Goal: Task Accomplishment & Management: Manage account settings

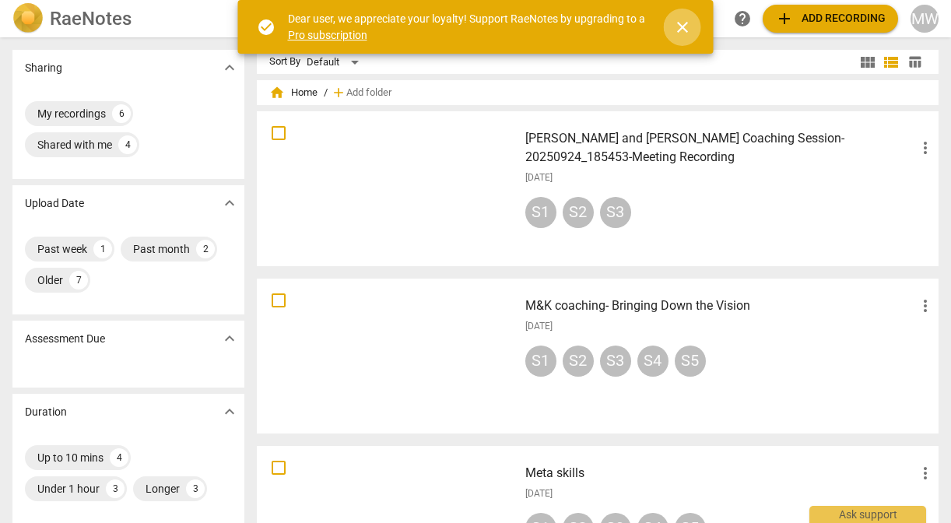
click at [684, 27] on span "close" at bounding box center [682, 27] width 19 height 19
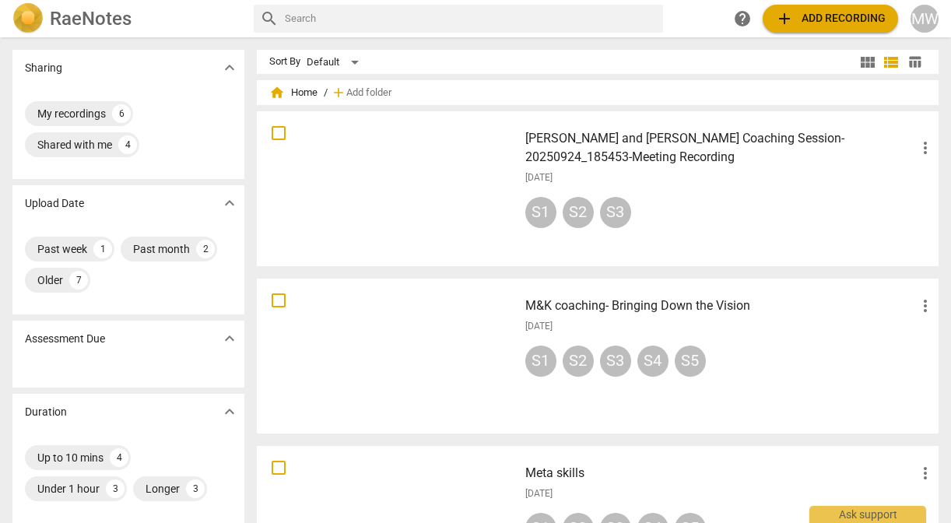
click at [395, 322] on div at bounding box center [387, 356] width 251 height 144
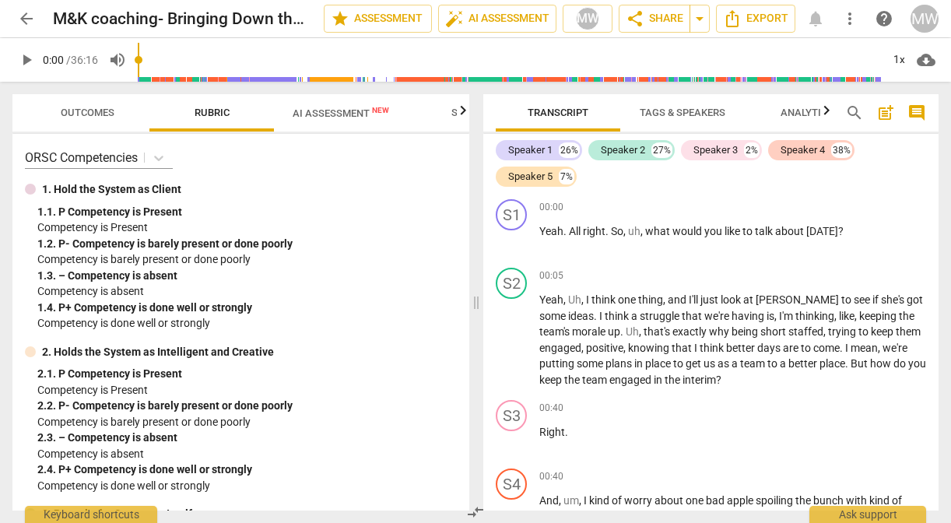
click at [84, 112] on span "Outcomes" at bounding box center [88, 113] width 54 height 12
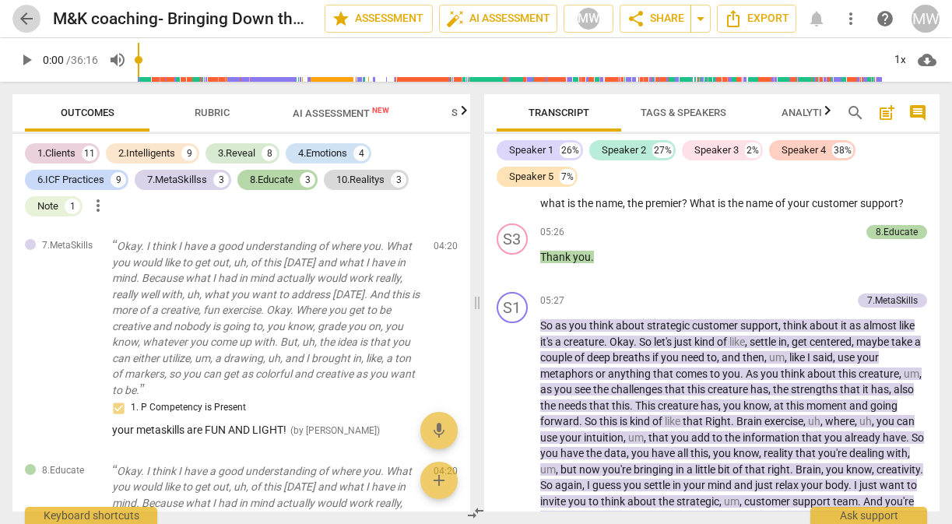
click at [23, 18] on span "arrow_back" at bounding box center [26, 18] width 19 height 19
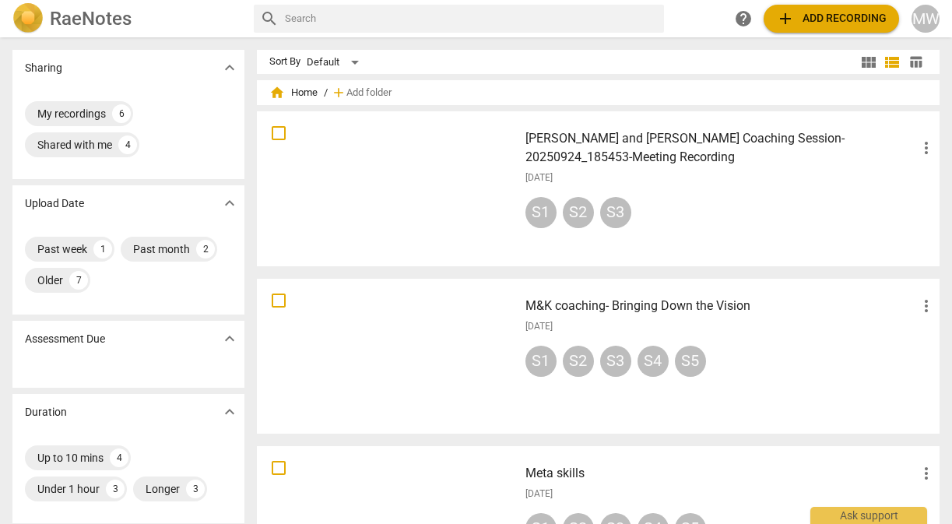
click at [648, 168] on div "[PERSON_NAME] and [PERSON_NAME] Coaching Session-20250924_185453-Meeting Record…" at bounding box center [730, 189] width 435 height 144
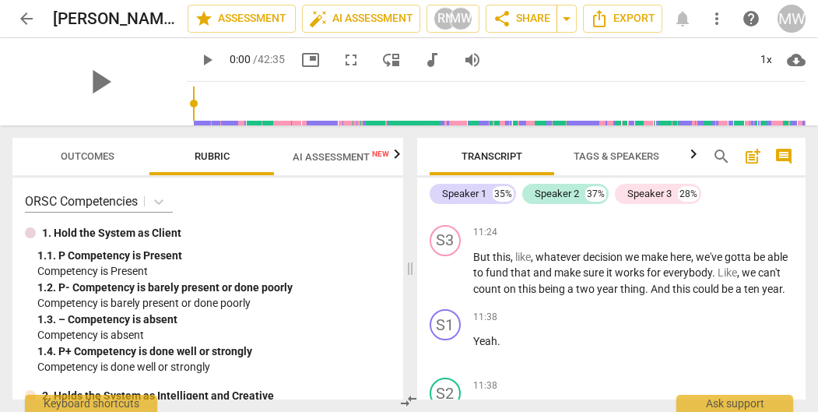
scroll to position [4130, 0]
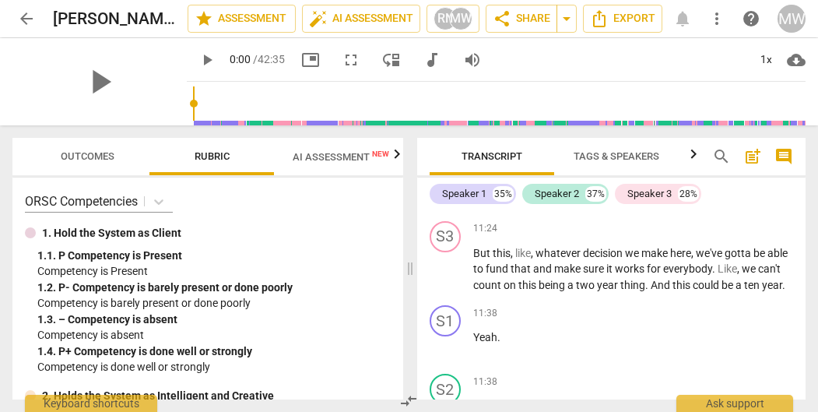
click at [81, 152] on span "Outcomes" at bounding box center [88, 156] width 54 height 12
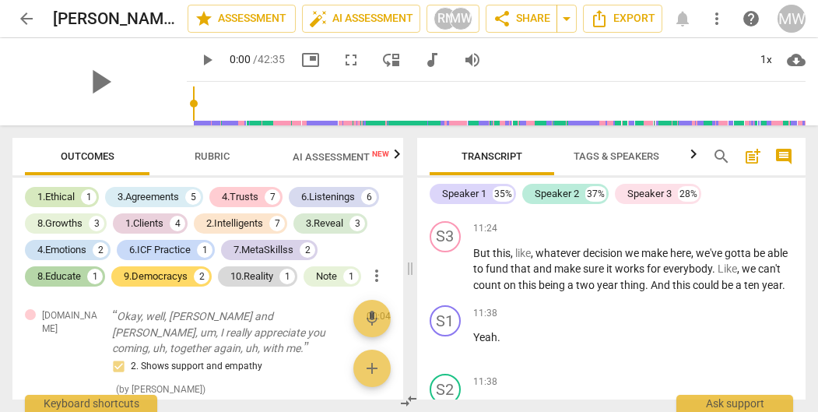
click at [60, 196] on div "1.Ethical" at bounding box center [55, 197] width 37 height 16
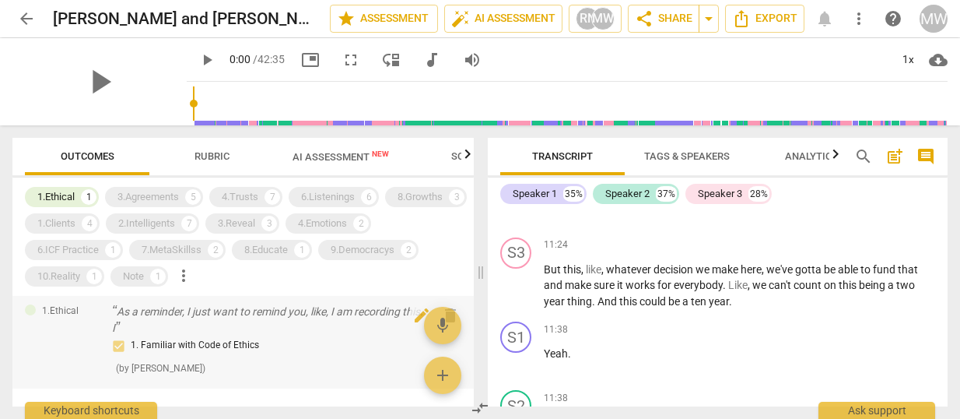
scroll to position [0, 0]
click at [413, 326] on span "edit" at bounding box center [422, 320] width 19 height 19
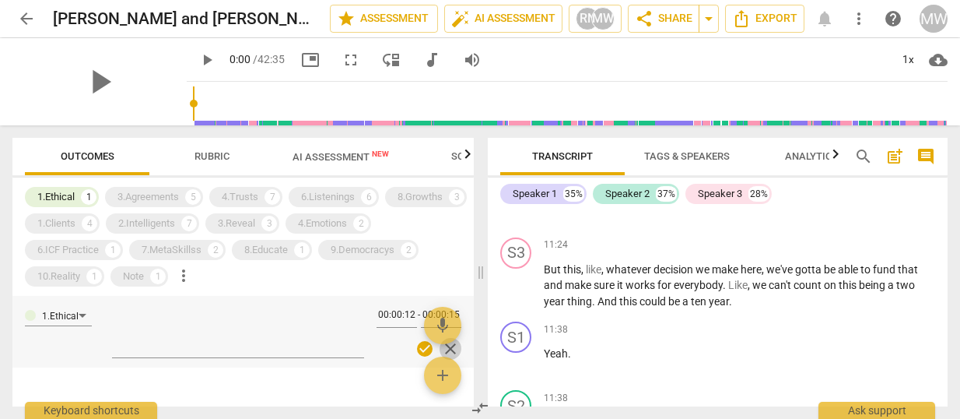
click at [445, 346] on span "close" at bounding box center [450, 348] width 19 height 19
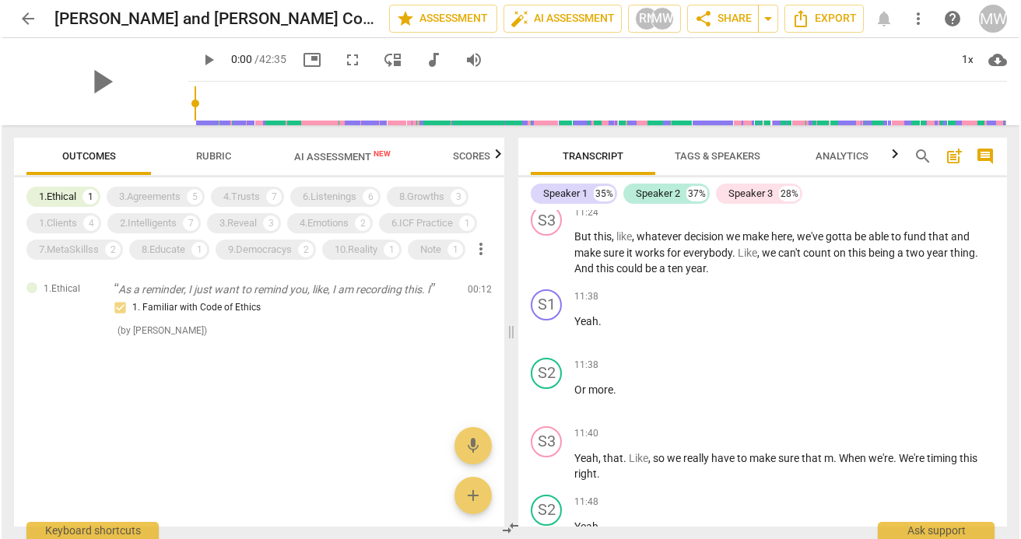
scroll to position [3579, 0]
click at [481, 289] on span "delete" at bounding box center [481, 293] width 19 height 19
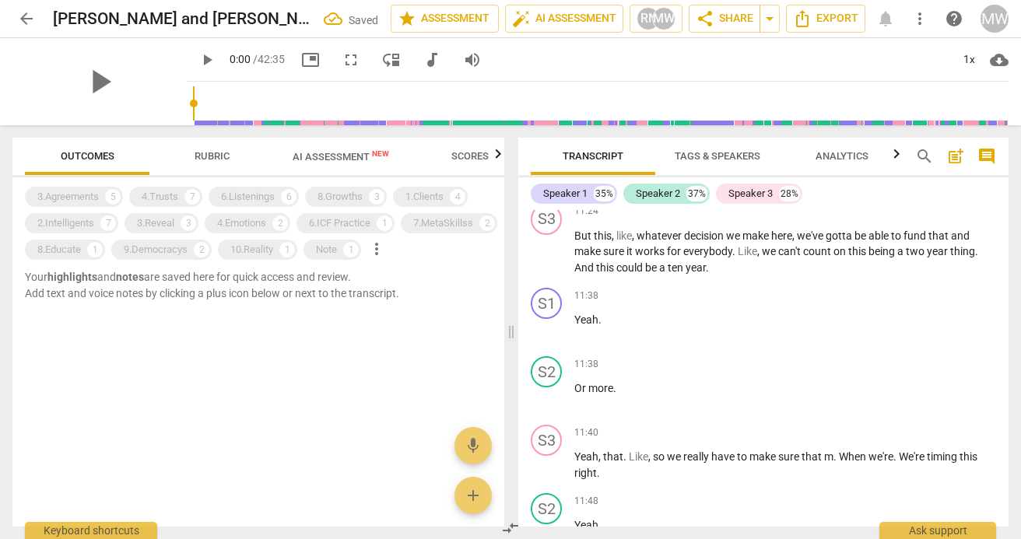
scroll to position [3578, 0]
click at [113, 198] on div "5" at bounding box center [113, 197] width 16 height 16
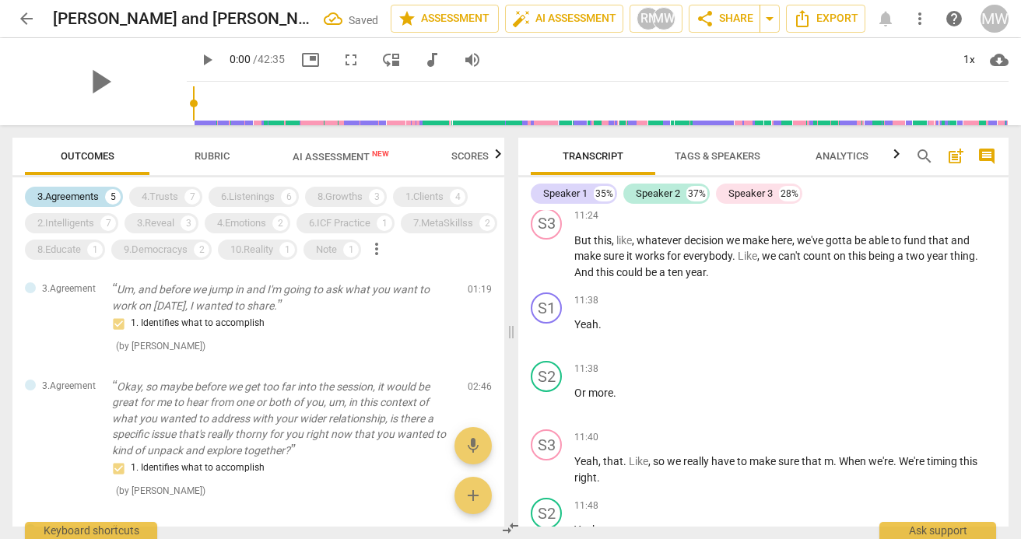
scroll to position [3581, 0]
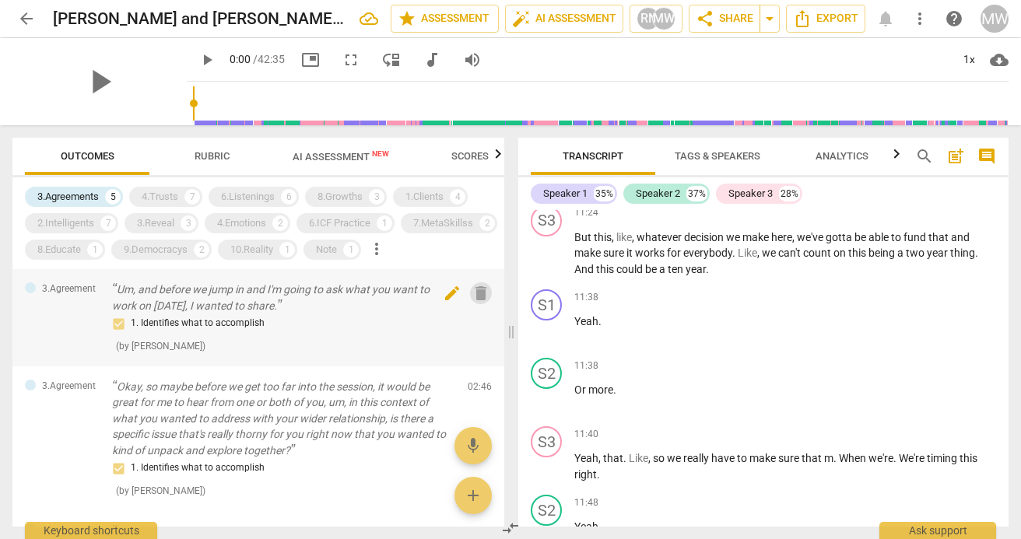
click at [474, 295] on span "delete" at bounding box center [481, 293] width 19 height 19
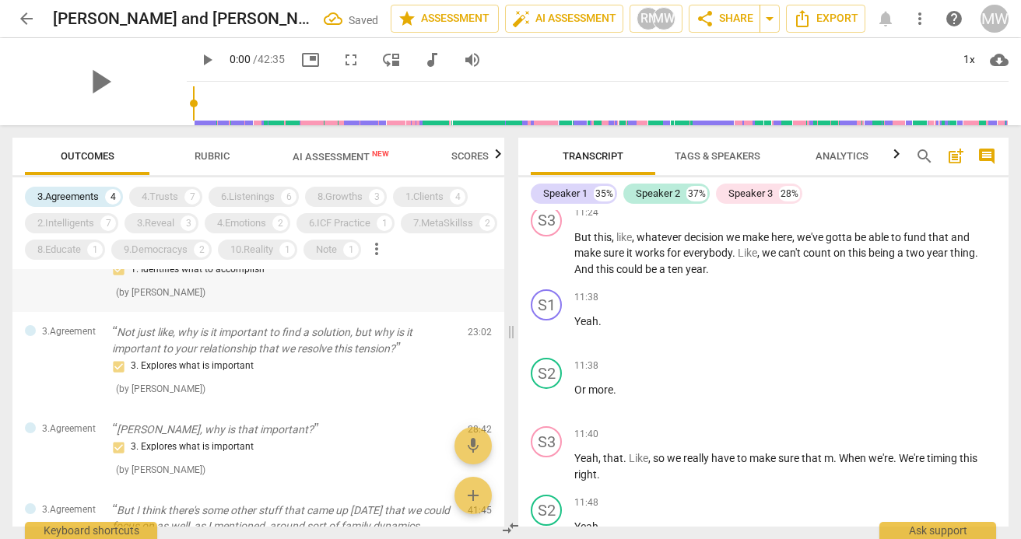
scroll to position [105, 0]
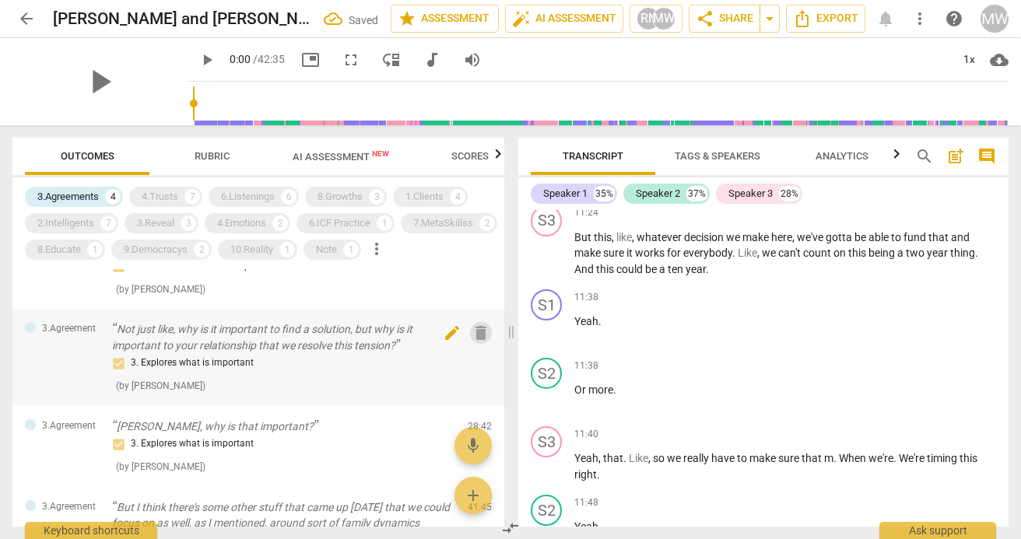
click at [473, 337] on span "delete" at bounding box center [481, 333] width 19 height 19
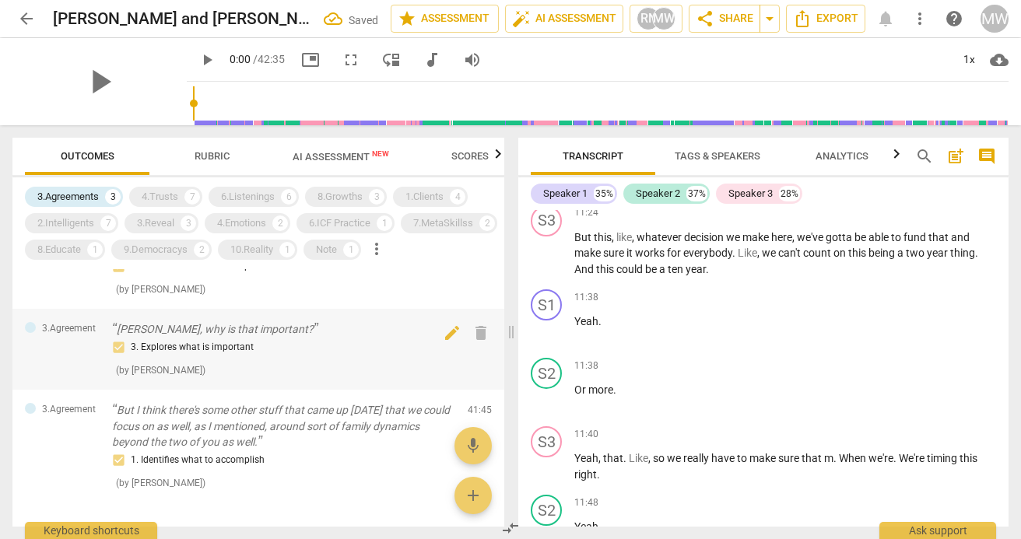
scroll to position [159, 0]
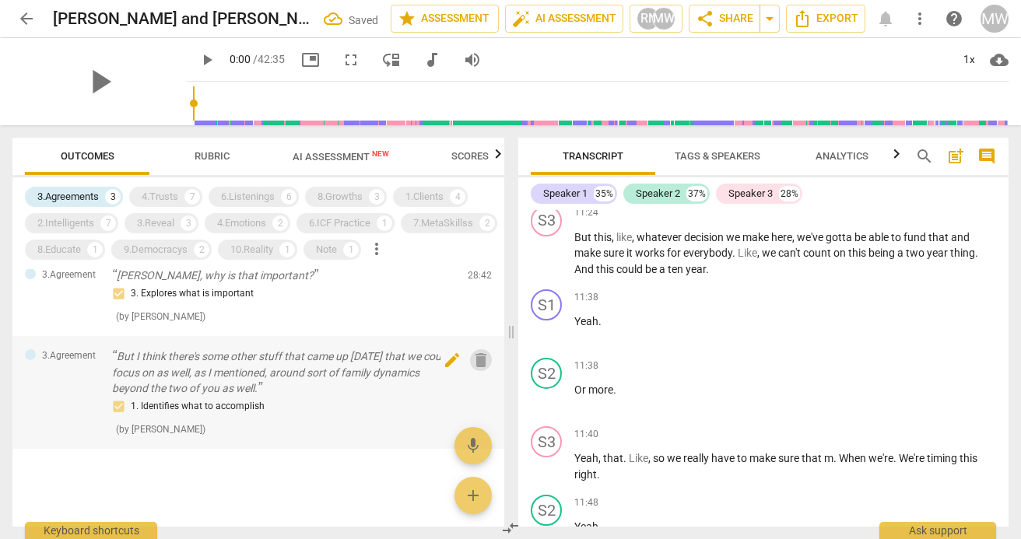
click at [474, 363] on span "delete" at bounding box center [481, 360] width 19 height 19
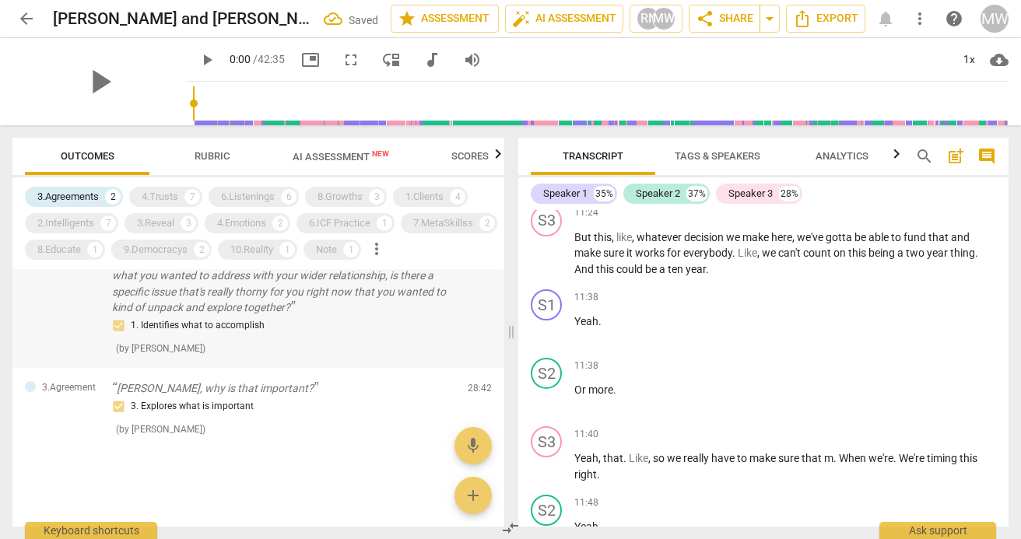
scroll to position [46, 0]
click at [474, 392] on span "delete" at bounding box center [481, 392] width 19 height 19
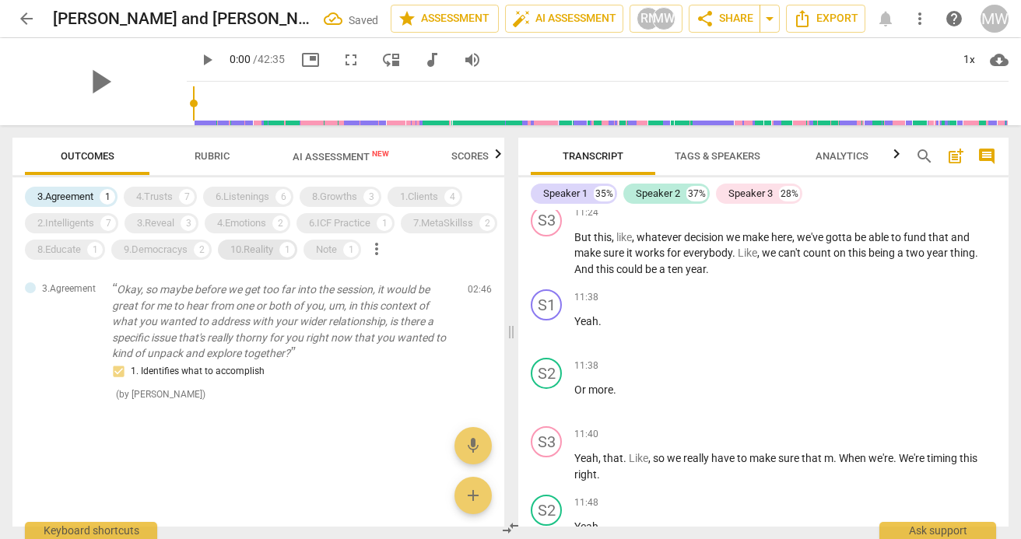
scroll to position [0, 0]
click at [480, 290] on span "delete" at bounding box center [481, 293] width 19 height 19
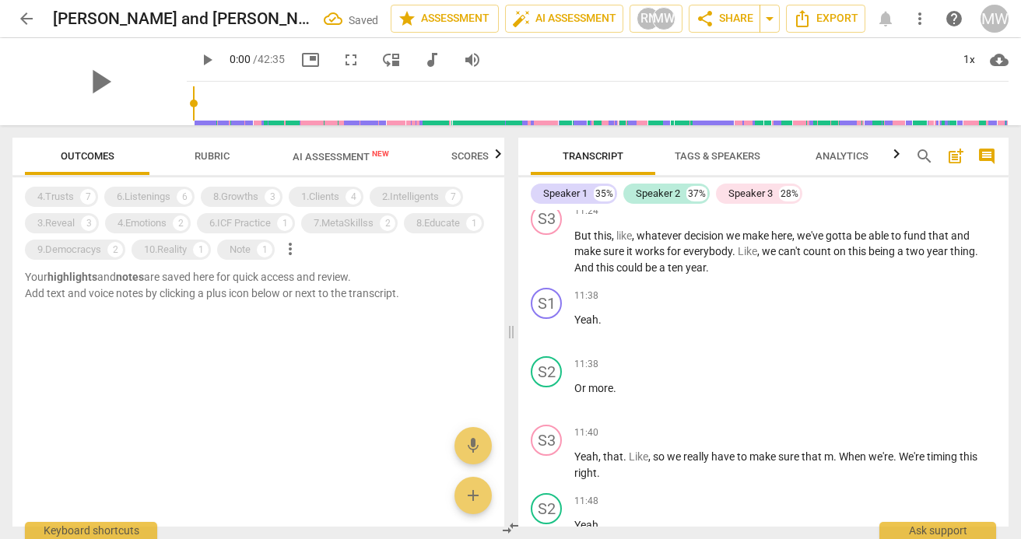
scroll to position [3578, 0]
click at [64, 198] on div "4.Trusts" at bounding box center [55, 197] width 37 height 16
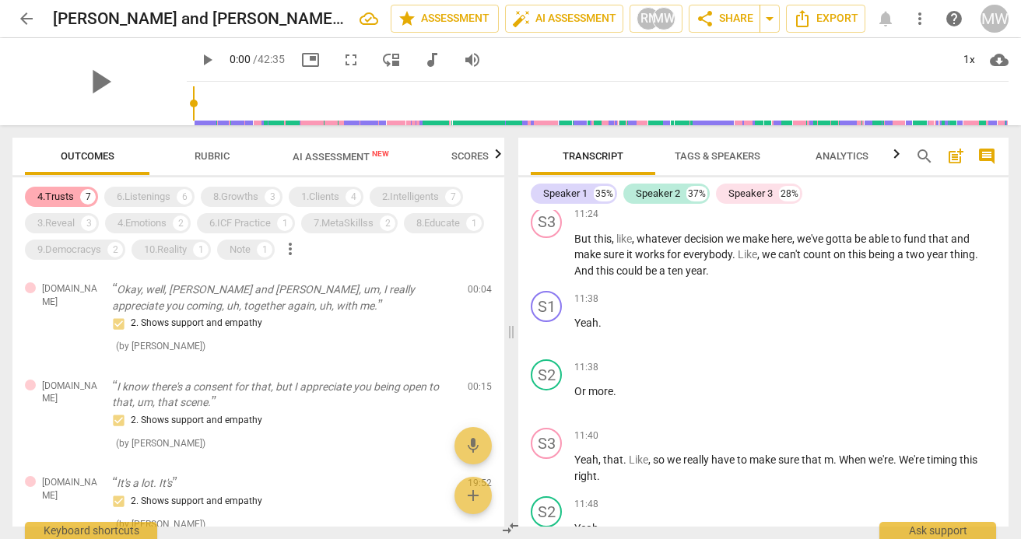
scroll to position [3579, 0]
click at [475, 292] on span "delete" at bounding box center [481, 293] width 19 height 19
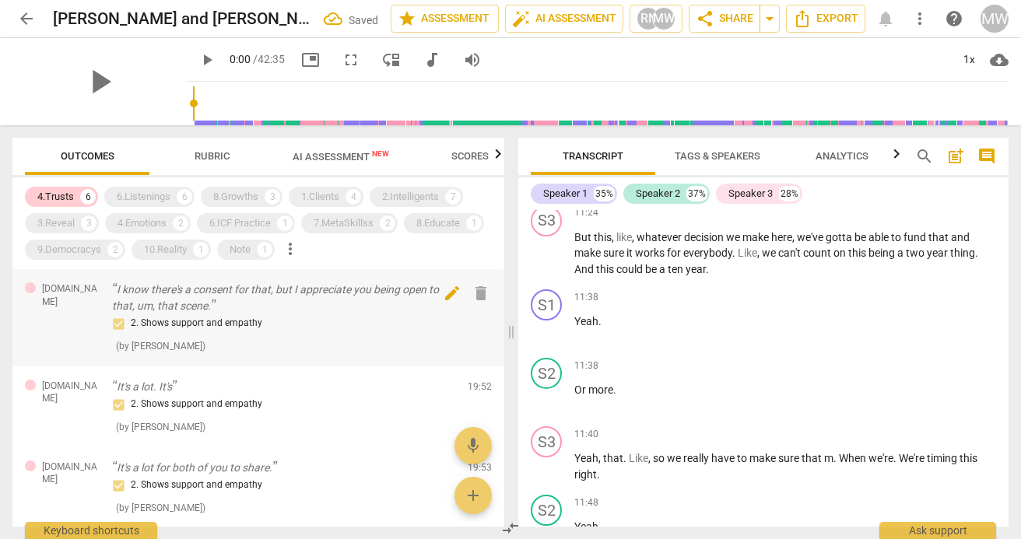
click at [476, 293] on span "delete" at bounding box center [481, 293] width 19 height 19
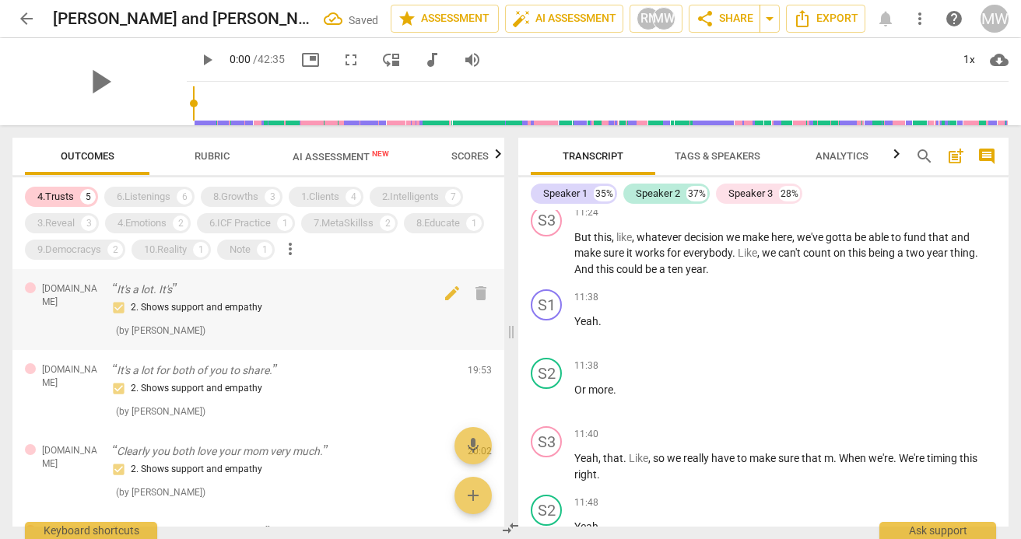
scroll to position [3, 0]
click at [475, 290] on span "delete" at bounding box center [481, 290] width 19 height 19
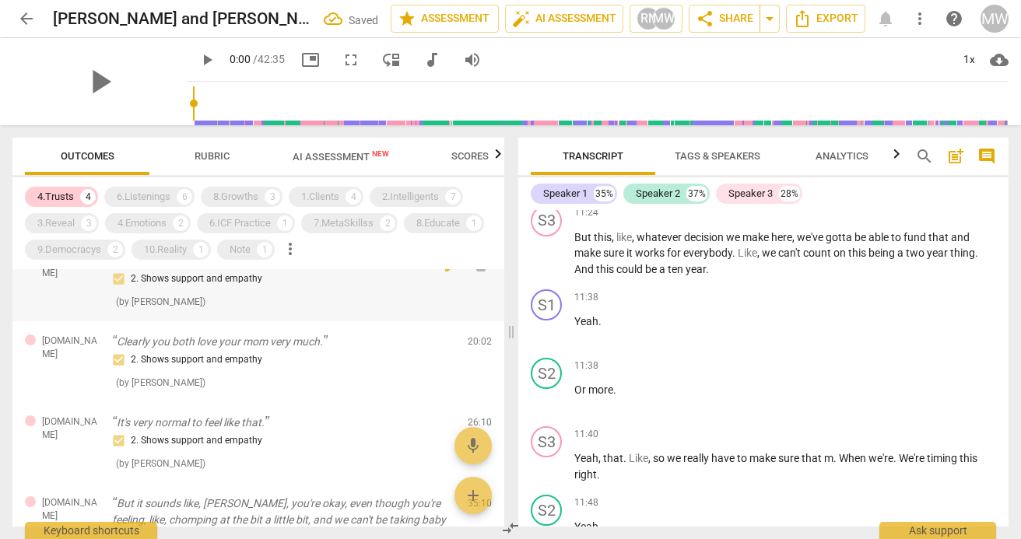
scroll to position [0, 0]
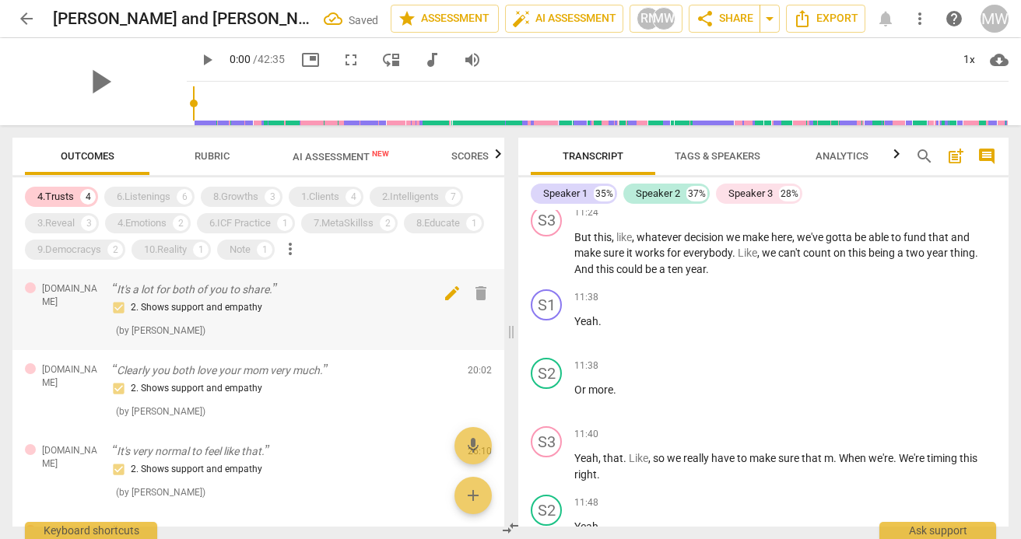
click at [472, 293] on span "delete" at bounding box center [481, 293] width 19 height 19
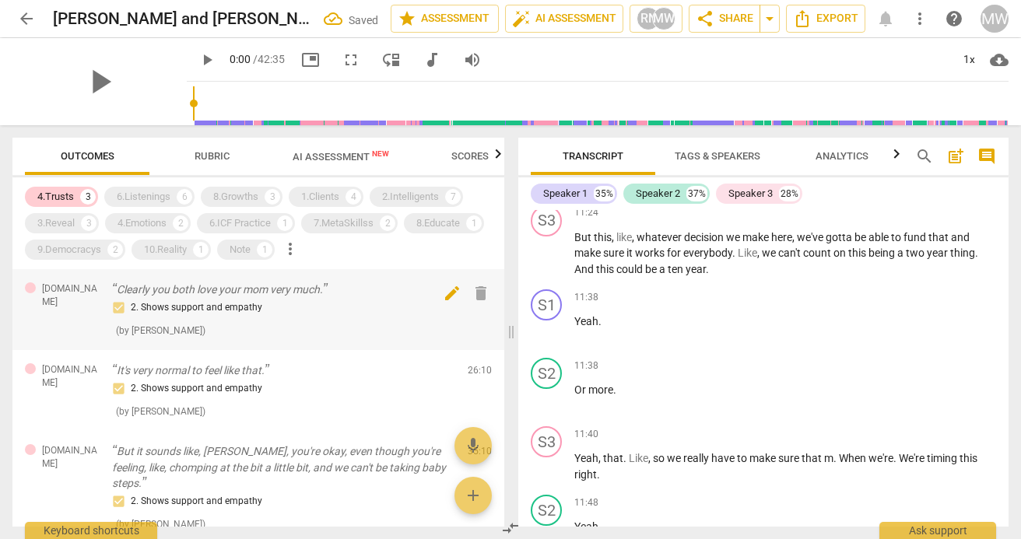
click at [472, 293] on span "delete" at bounding box center [481, 293] width 19 height 19
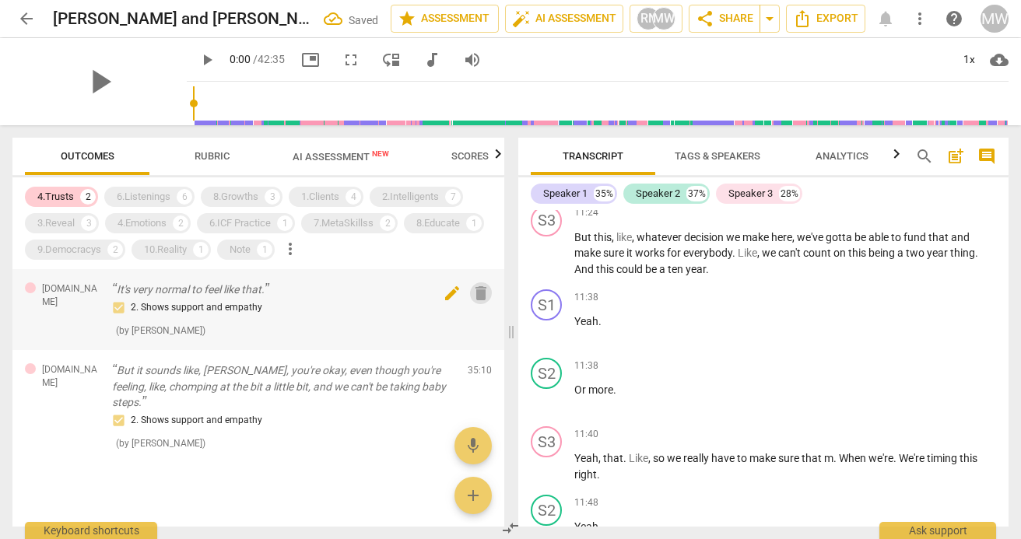
click at [484, 297] on span "delete" at bounding box center [481, 293] width 19 height 19
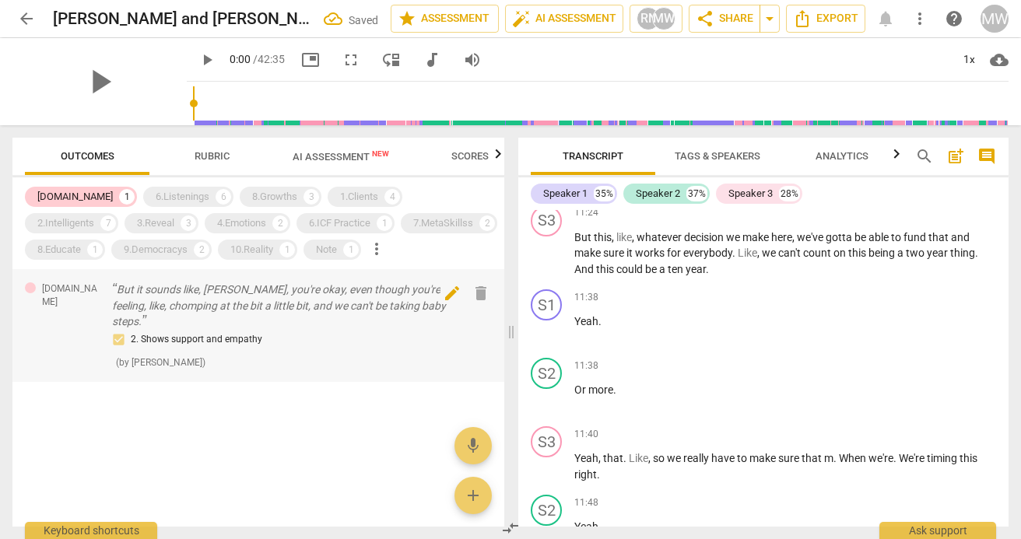
click at [483, 294] on span "delete" at bounding box center [481, 293] width 19 height 19
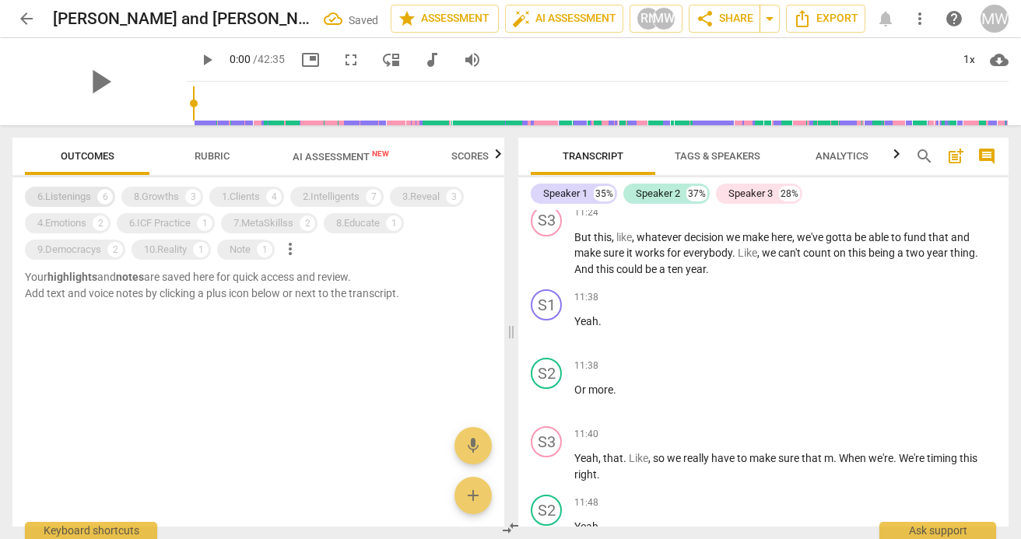
click at [61, 195] on div "6.Listenings" at bounding box center [64, 197] width 54 height 16
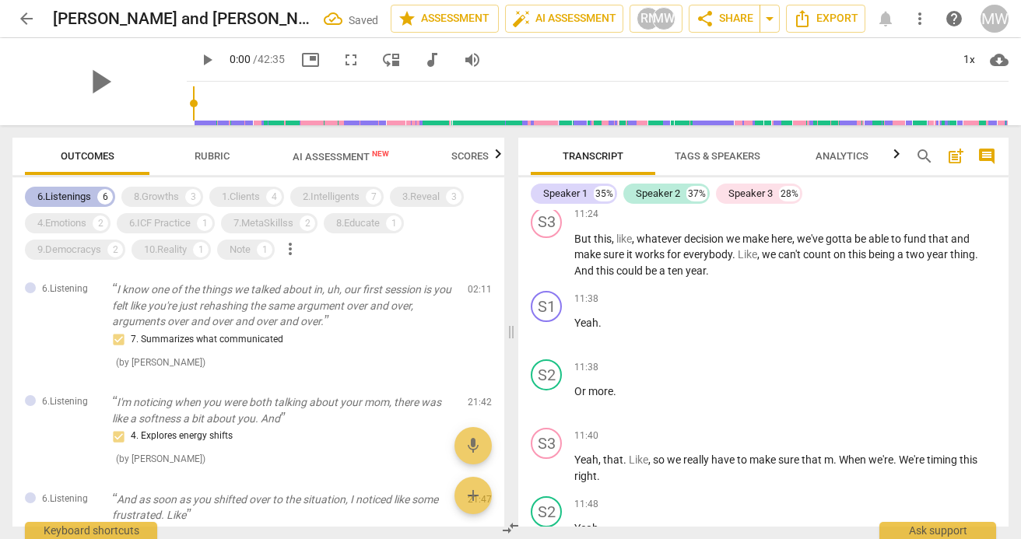
scroll to position [3579, 0]
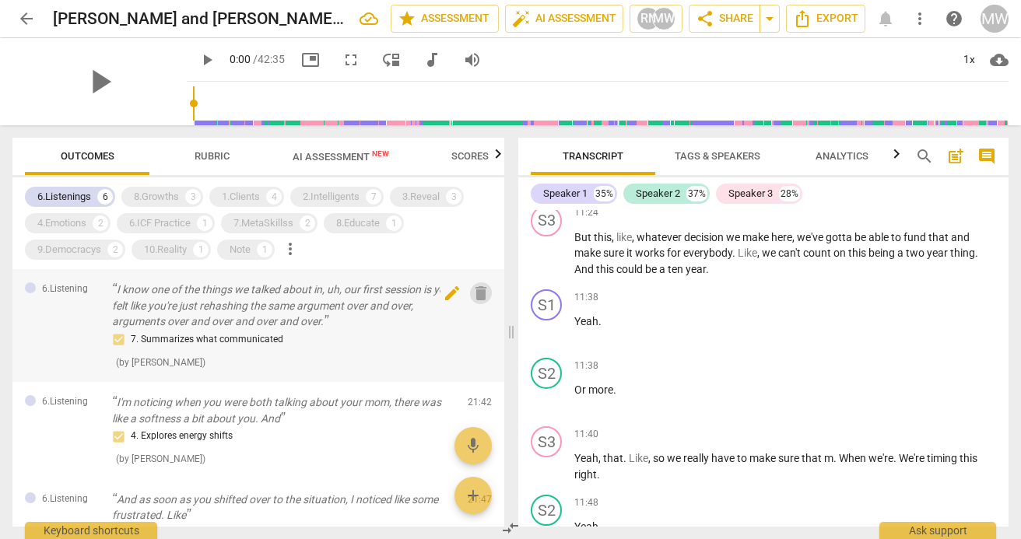
click at [472, 290] on span "delete" at bounding box center [481, 293] width 19 height 19
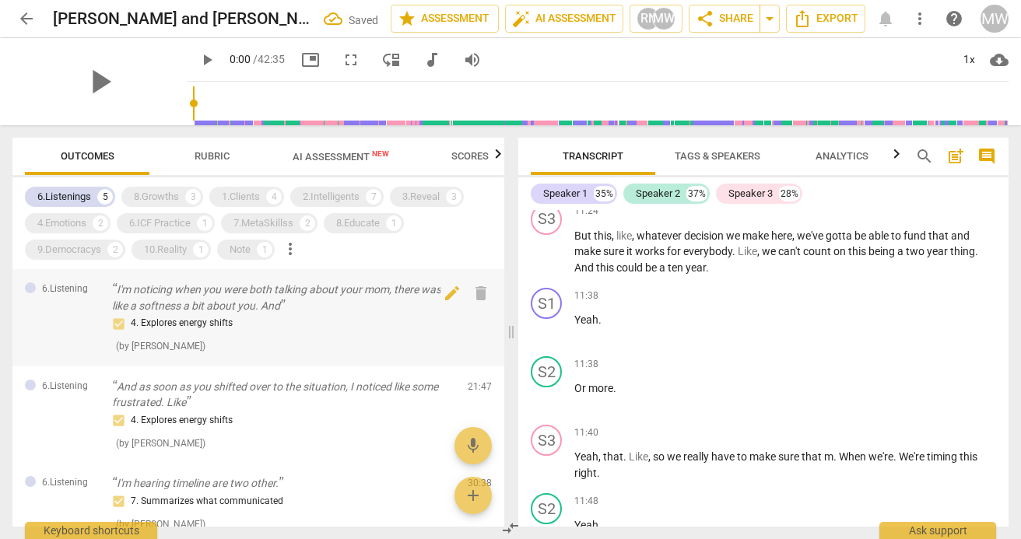
scroll to position [3578, 0]
click at [472, 291] on span "delete" at bounding box center [481, 293] width 19 height 19
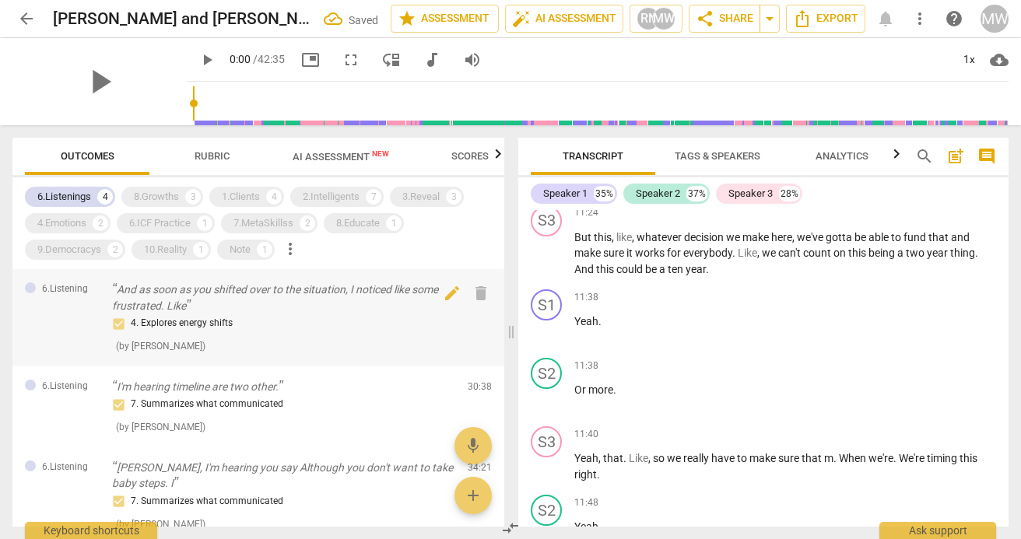
scroll to position [8, 0]
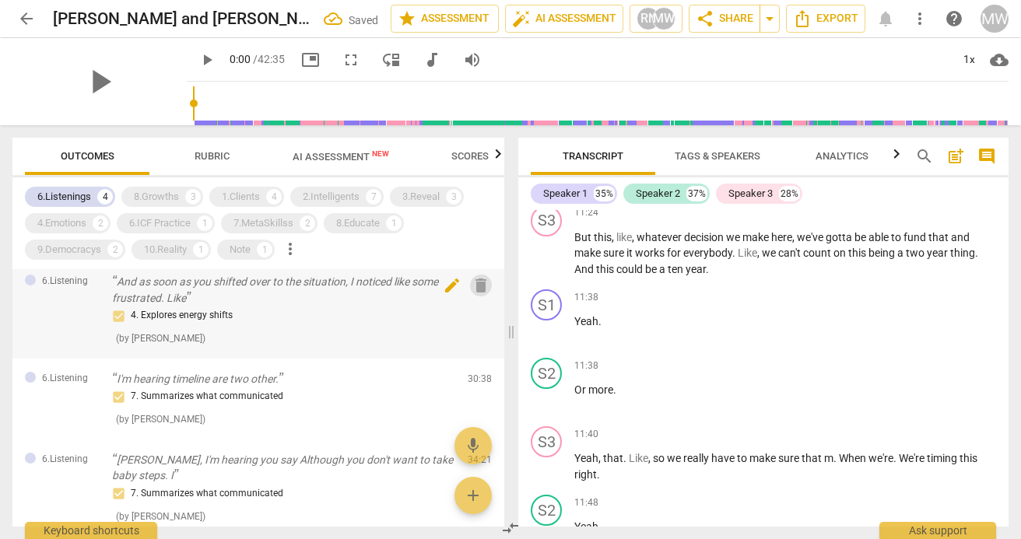
click at [473, 285] on span "delete" at bounding box center [481, 285] width 19 height 19
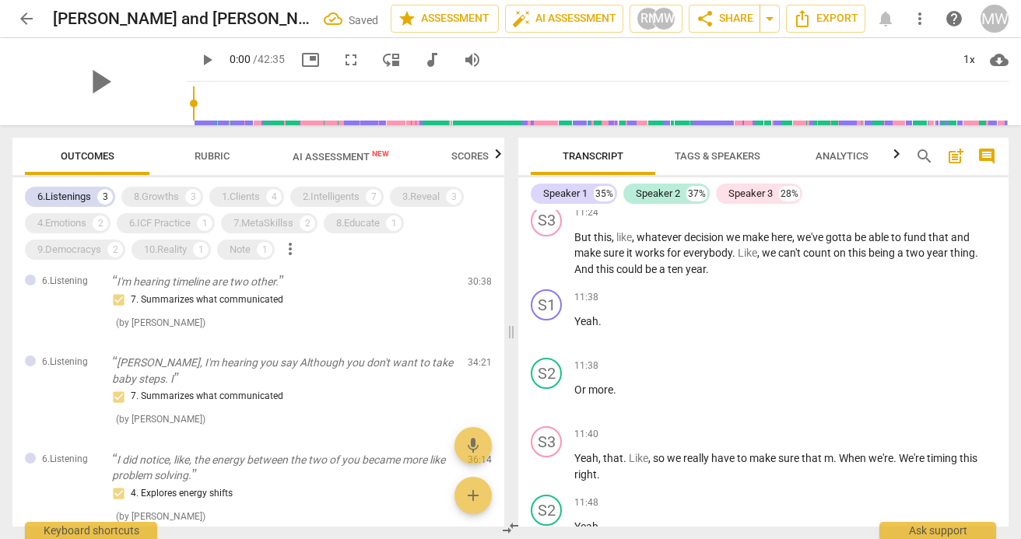
scroll to position [0, 0]
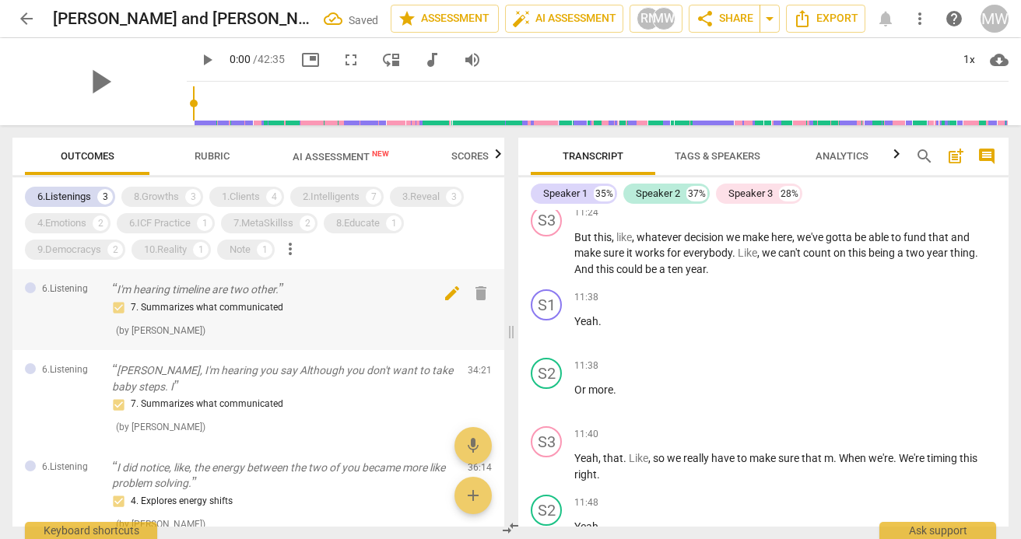
click at [476, 297] on span "delete" at bounding box center [481, 293] width 19 height 19
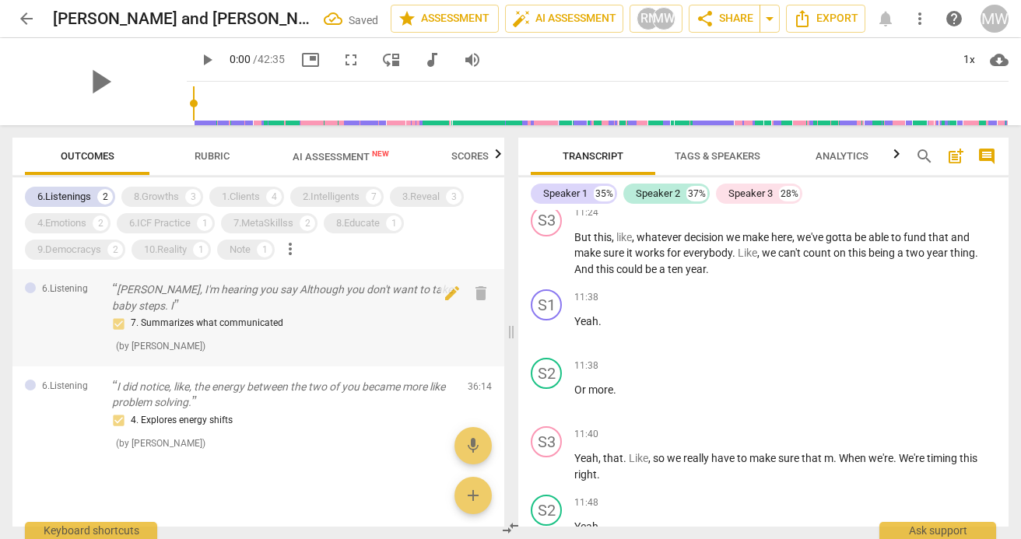
scroll to position [2, 0]
click at [473, 293] on span "delete" at bounding box center [481, 292] width 19 height 19
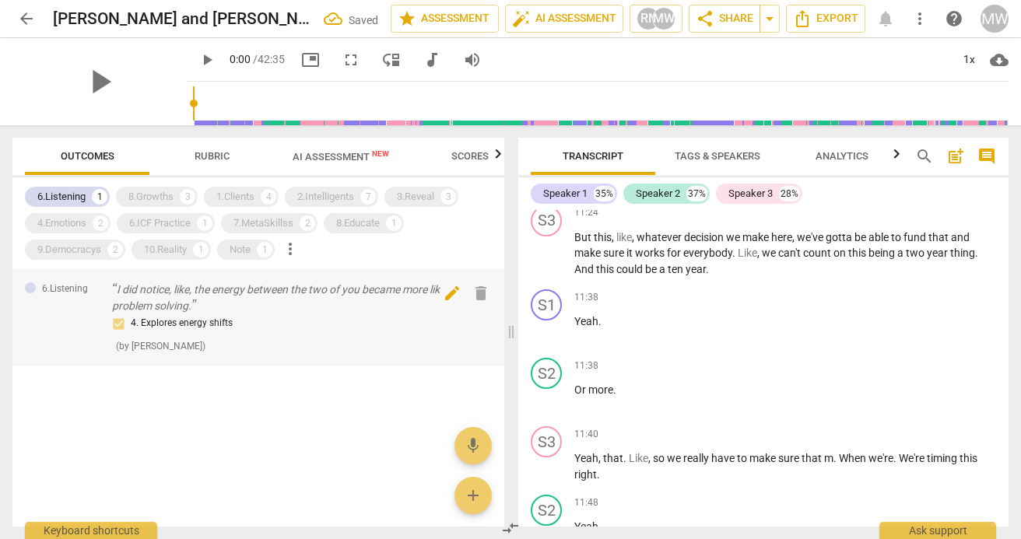
scroll to position [0, 0]
click at [479, 290] on span "delete" at bounding box center [481, 293] width 19 height 19
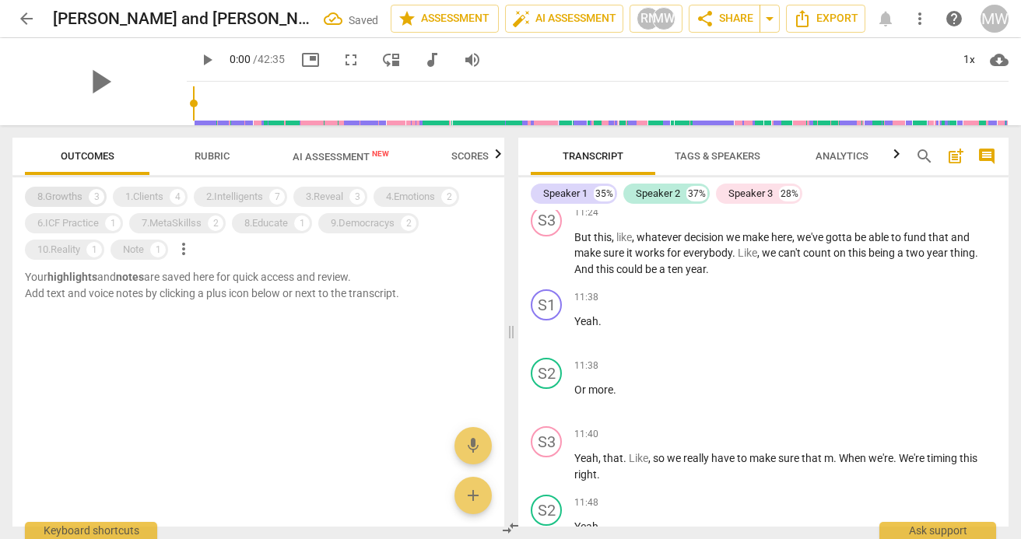
click at [50, 199] on div "8.Growths" at bounding box center [59, 197] width 45 height 16
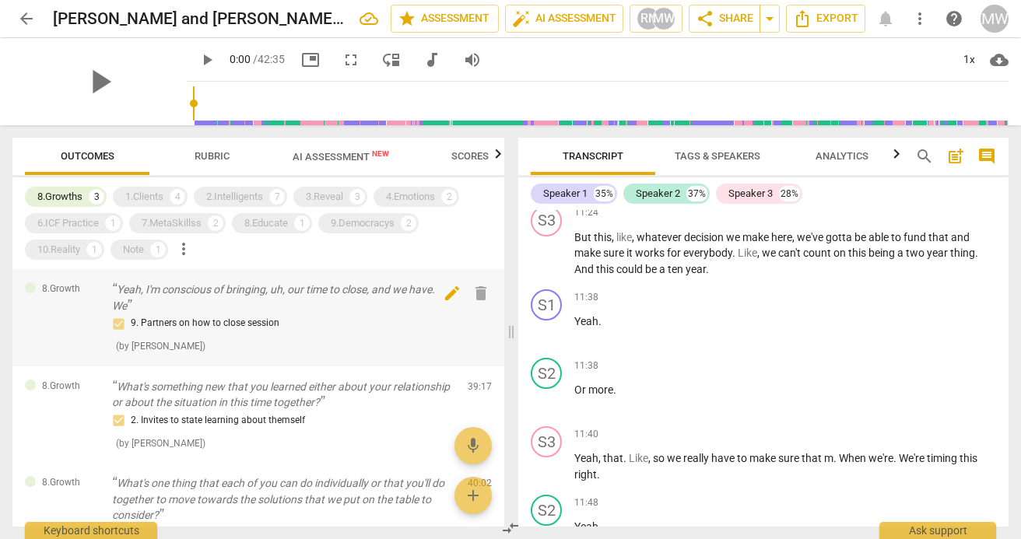
click at [472, 292] on span "delete" at bounding box center [481, 293] width 19 height 19
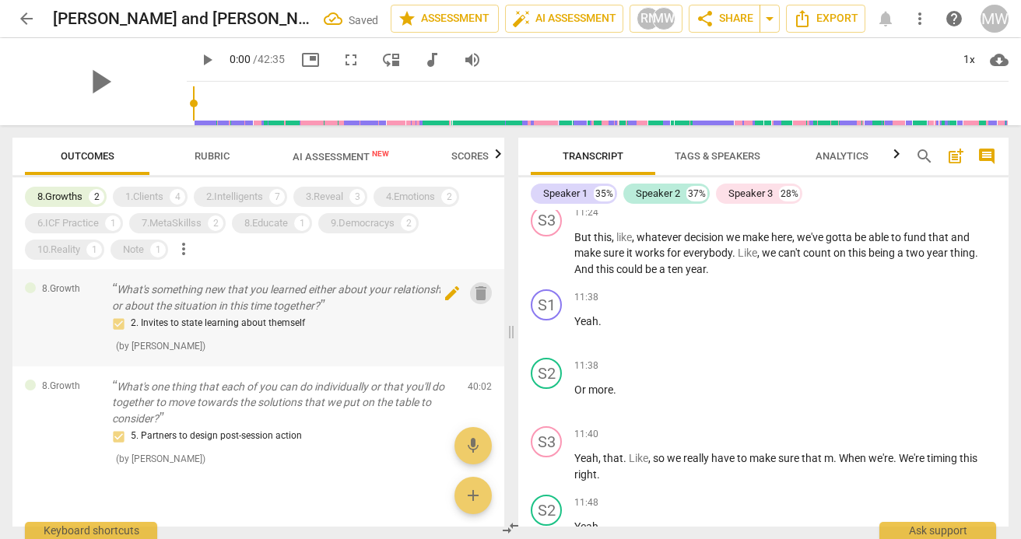
click at [475, 289] on span "delete" at bounding box center [481, 293] width 19 height 19
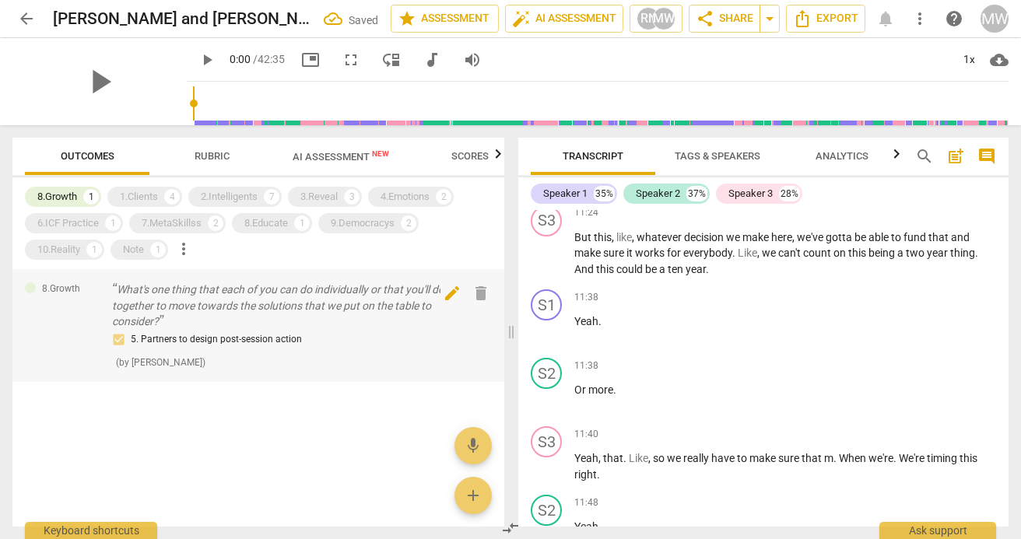
click at [479, 293] on span "delete" at bounding box center [481, 293] width 19 height 19
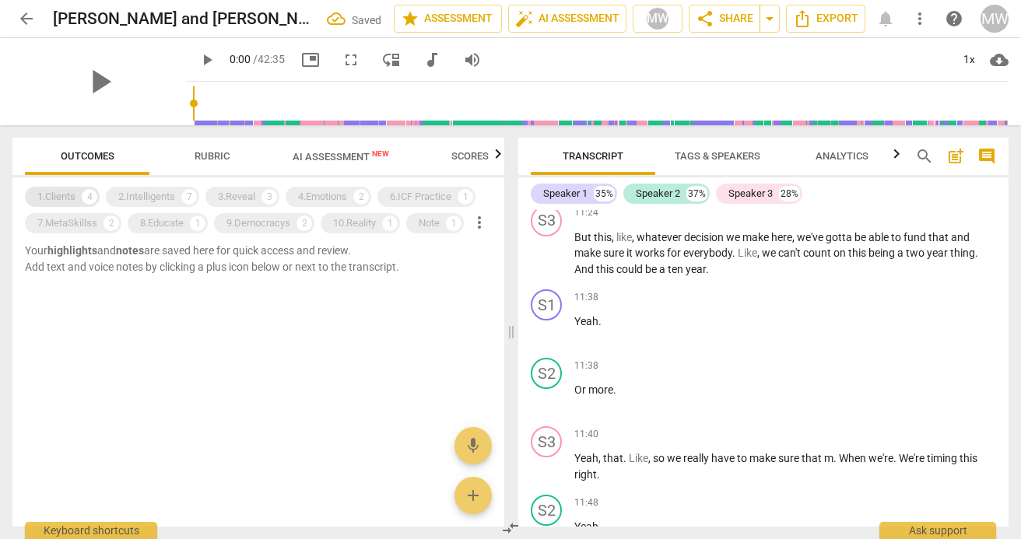
click at [61, 199] on div "1.Clients" at bounding box center [56, 197] width 38 height 16
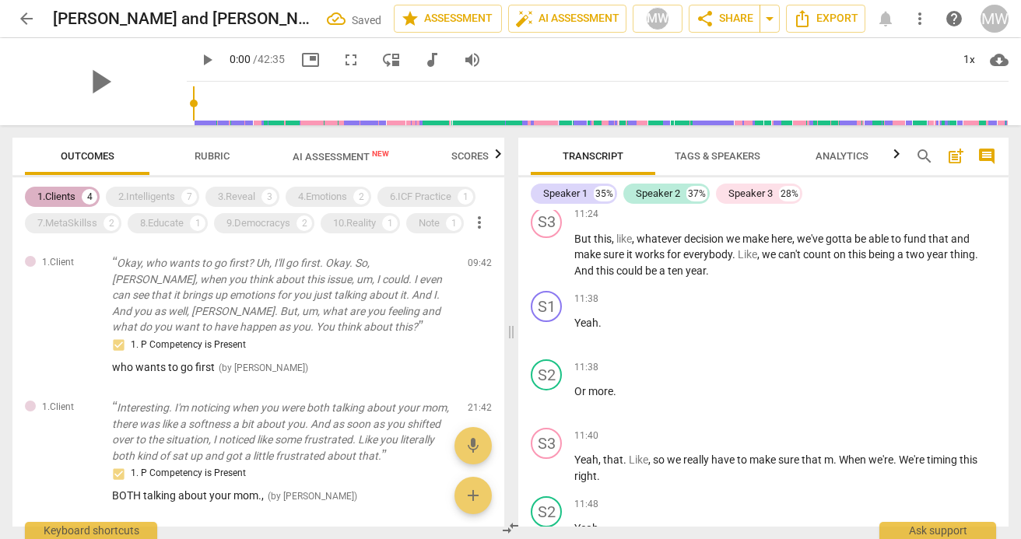
scroll to position [3579, 0]
click at [141, 198] on div "2.Intelligents" at bounding box center [146, 197] width 57 height 16
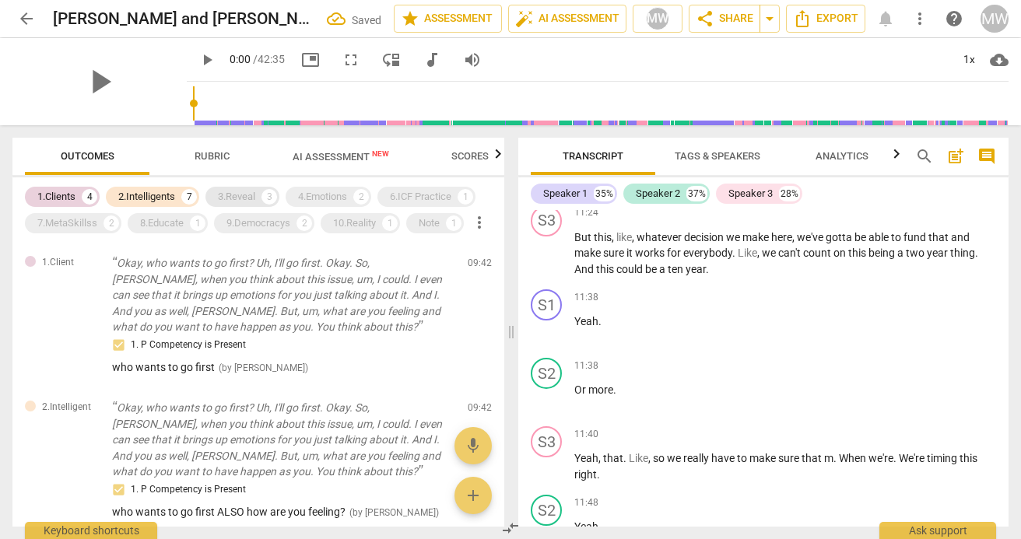
click at [237, 192] on div "3.Reveal" at bounding box center [236, 197] width 37 height 16
click at [326, 195] on div "4.Emotions" at bounding box center [322, 197] width 49 height 16
click at [414, 191] on div "6.ICF Practice" at bounding box center [420, 197] width 61 height 16
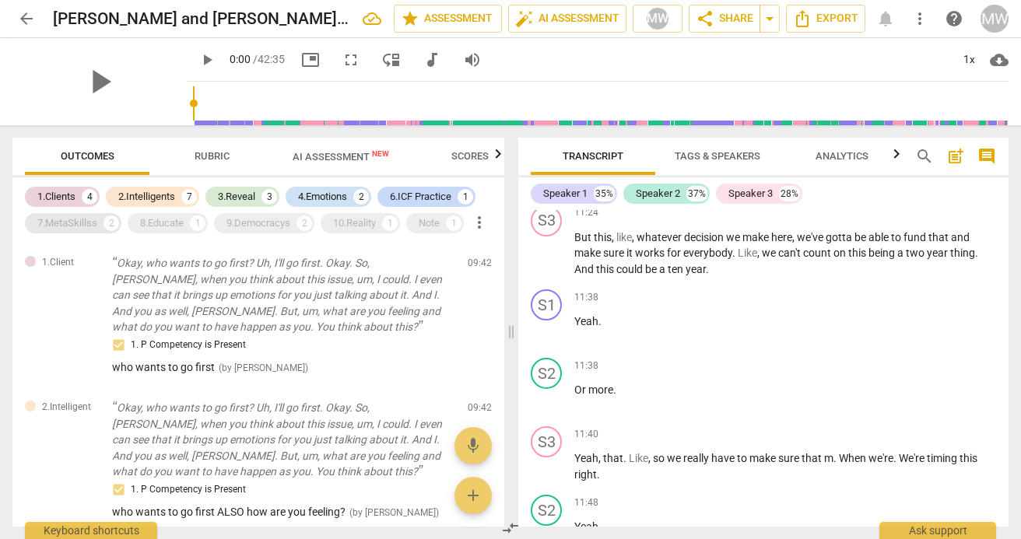
click at [73, 219] on div "7.MetaSkillss" at bounding box center [67, 224] width 60 height 16
click at [161, 225] on div "8.Educate" at bounding box center [162, 224] width 44 height 16
click at [255, 225] on div "9.Democracys" at bounding box center [258, 224] width 64 height 16
click at [345, 220] on div "10.Reality" at bounding box center [354, 224] width 43 height 16
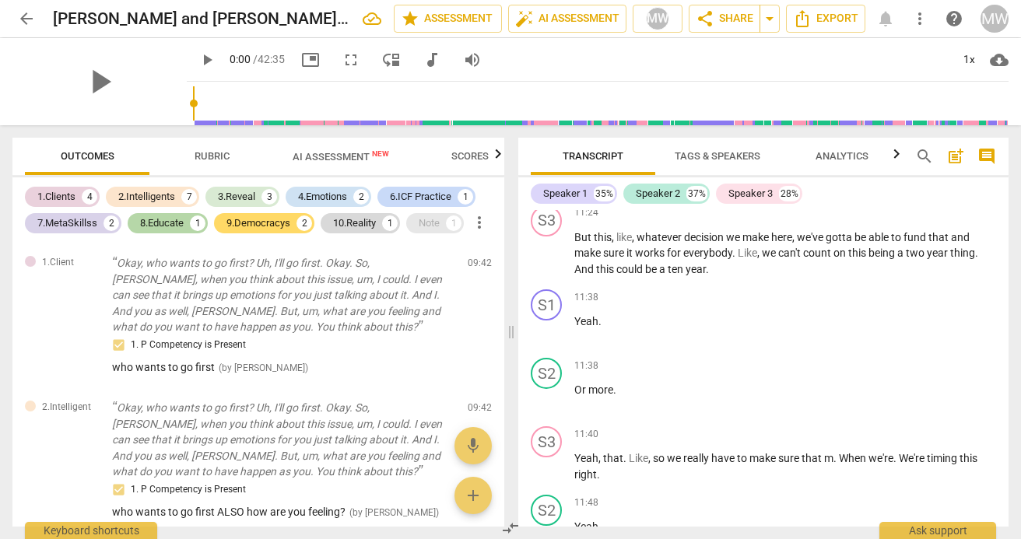
click at [430, 221] on div "Note" at bounding box center [429, 224] width 21 height 16
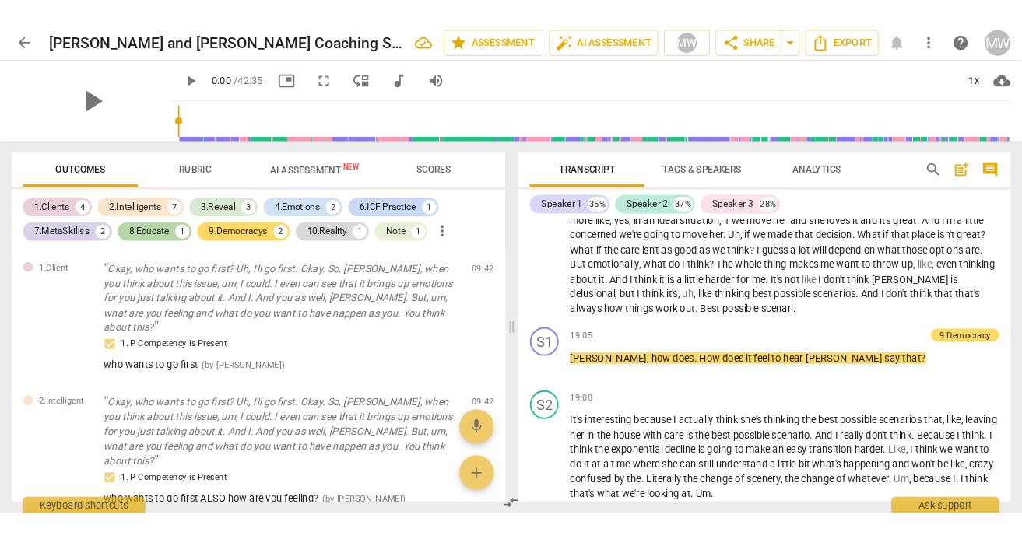
scroll to position [5774, 0]
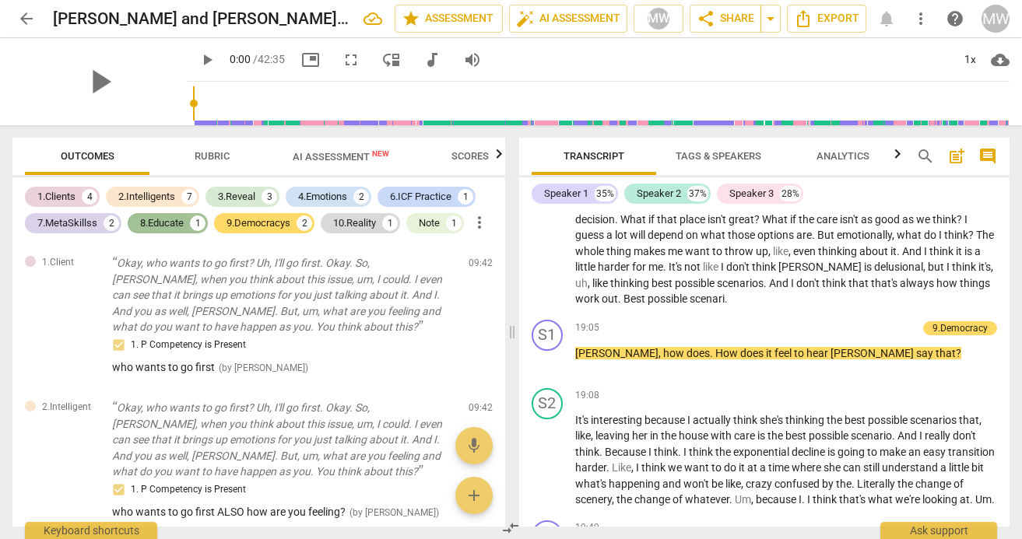
click at [160, 226] on div "8.Educate" at bounding box center [162, 224] width 44 height 16
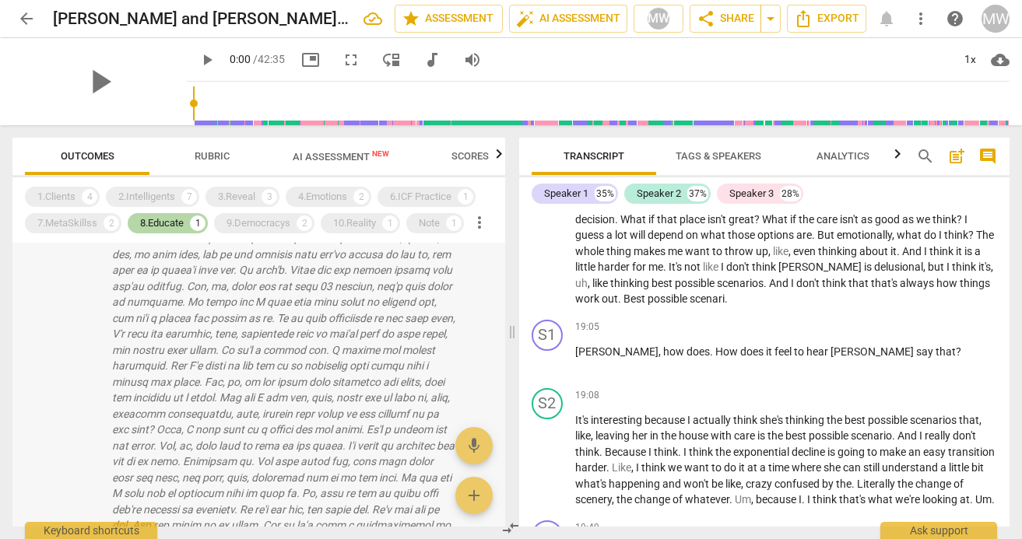
scroll to position [0, 0]
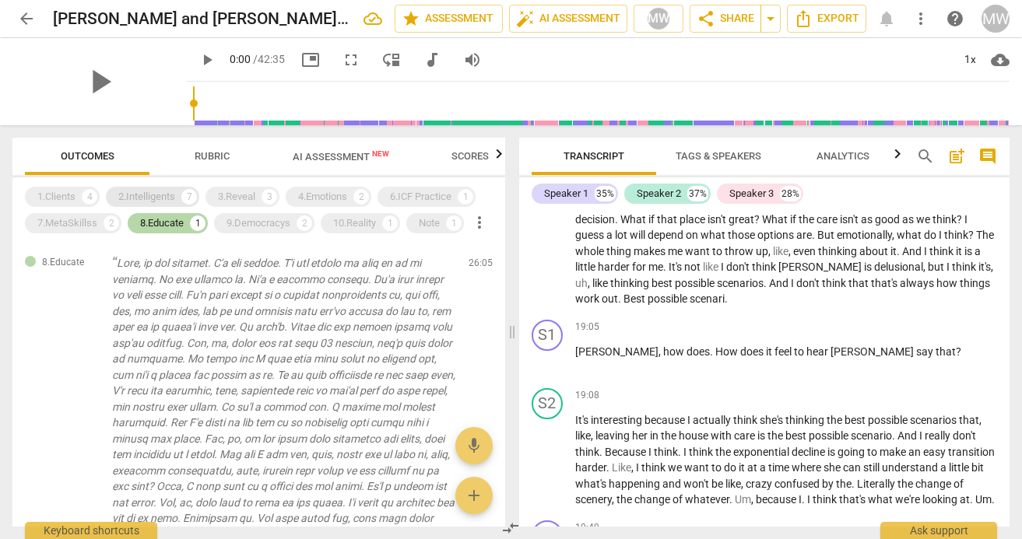
click at [158, 194] on div "2.Intelligents" at bounding box center [146, 197] width 57 height 16
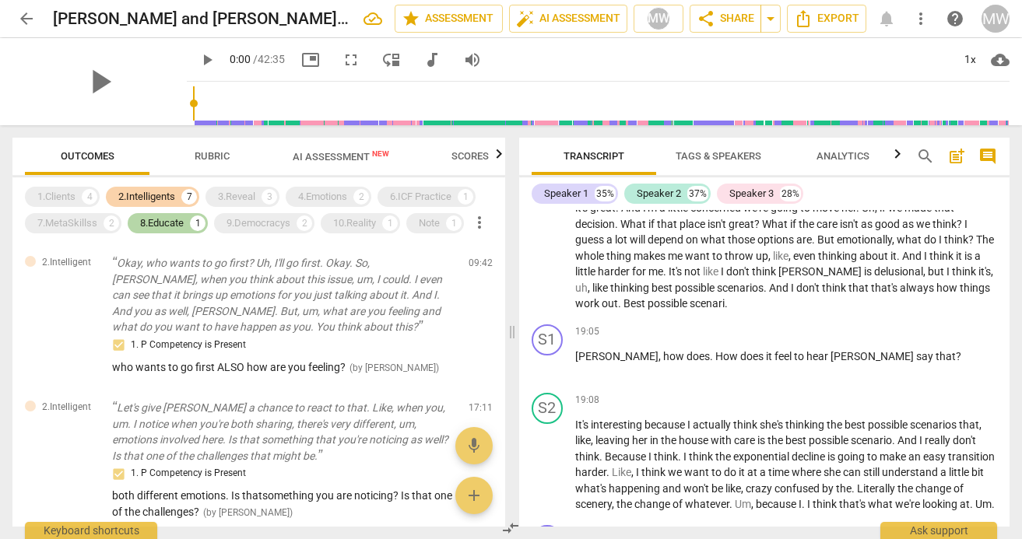
scroll to position [5773, 0]
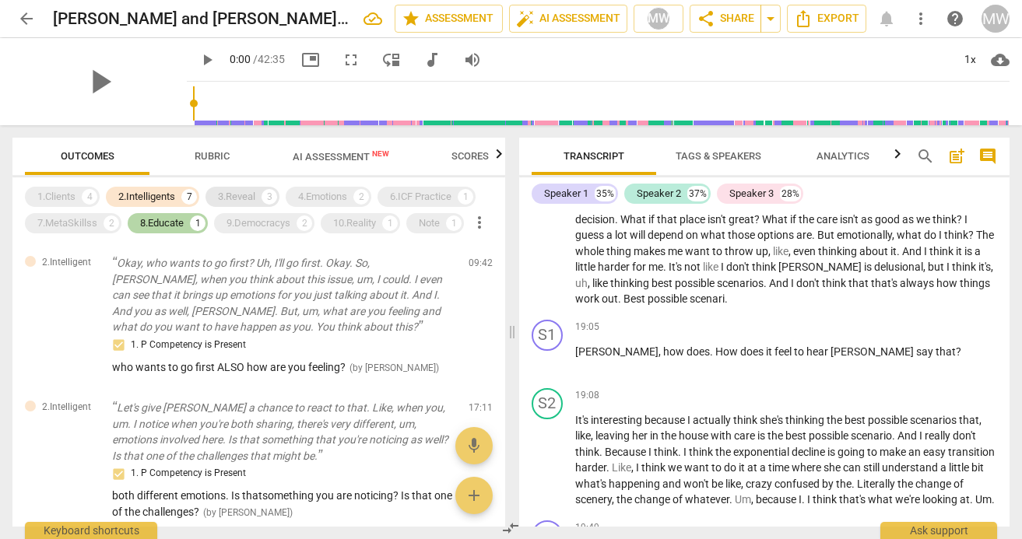
click at [237, 196] on div "3.Reveal" at bounding box center [236, 197] width 37 height 16
click at [253, 226] on div "9.Democracys" at bounding box center [258, 224] width 64 height 16
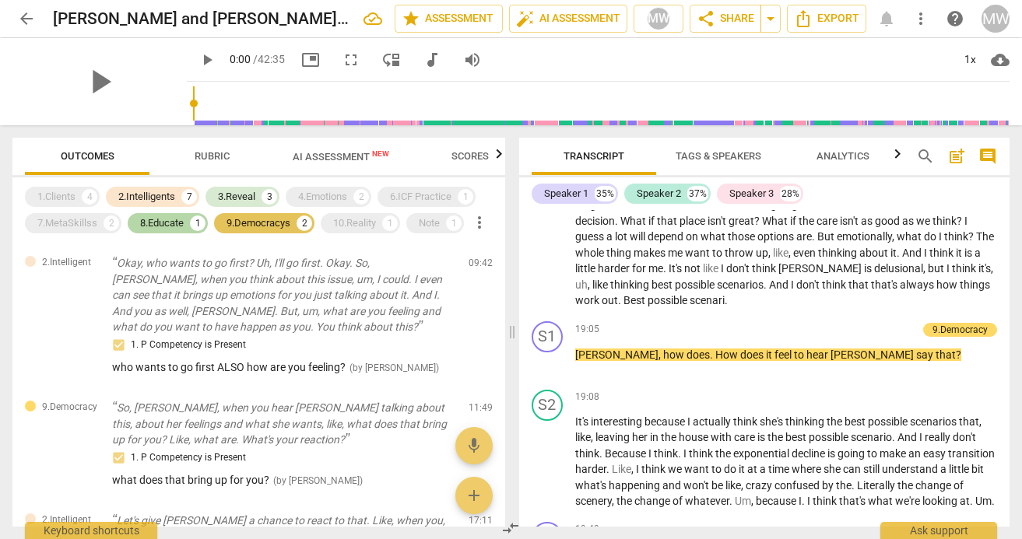
scroll to position [5774, 0]
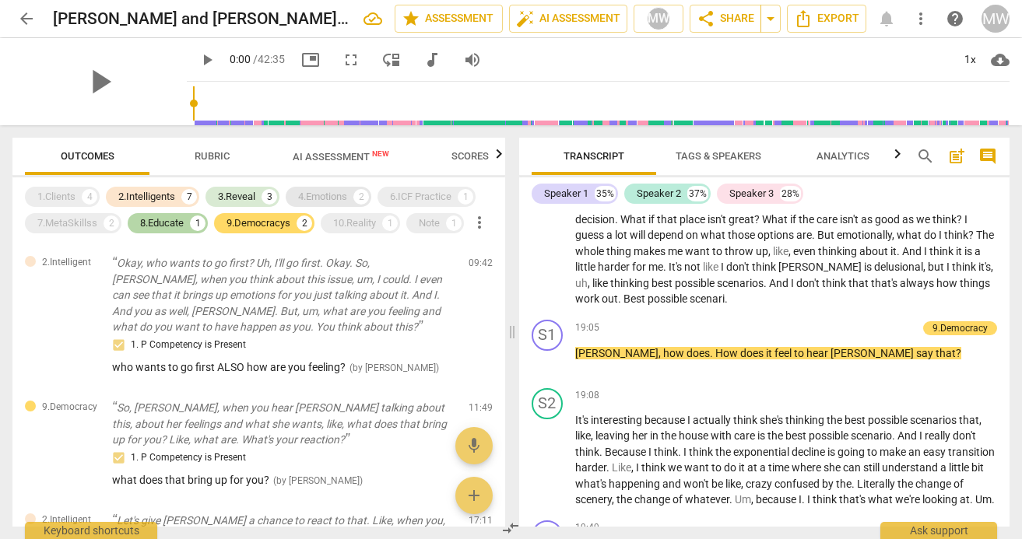
click at [330, 195] on div "4.Emotions" at bounding box center [322, 197] width 49 height 16
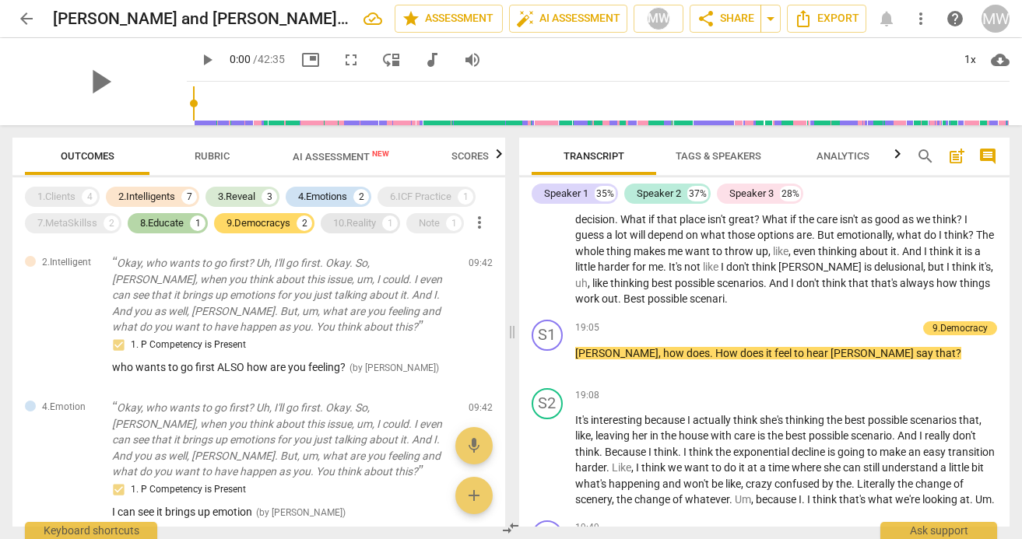
click at [363, 223] on div "10.Reality" at bounding box center [354, 224] width 43 height 16
click at [431, 226] on div "Note" at bounding box center [429, 224] width 21 height 16
click at [421, 194] on div "6.ICF Practice" at bounding box center [420, 197] width 61 height 16
click at [48, 195] on div "1.Clients" at bounding box center [56, 197] width 38 height 16
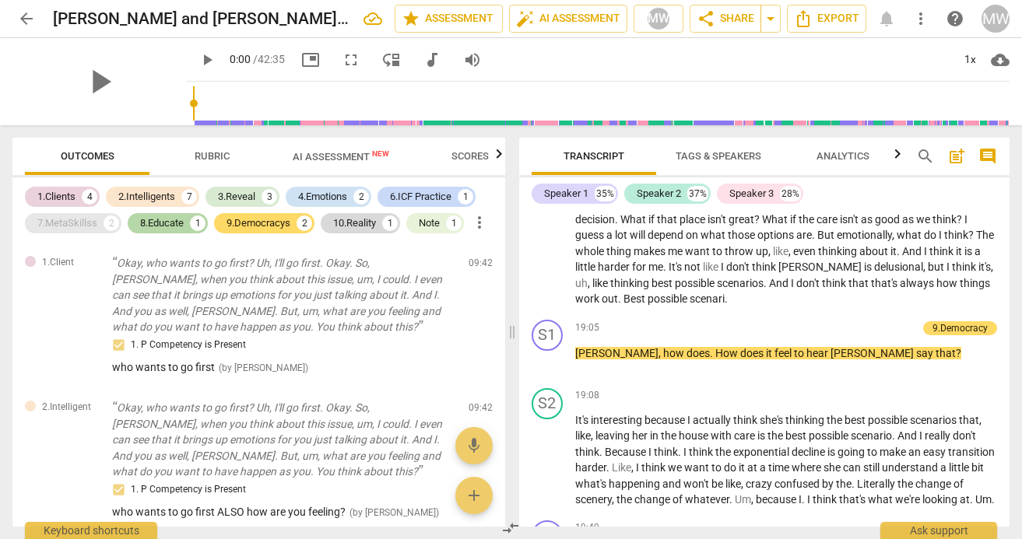
click at [57, 224] on div "7.MetaSkillss" at bounding box center [67, 224] width 60 height 16
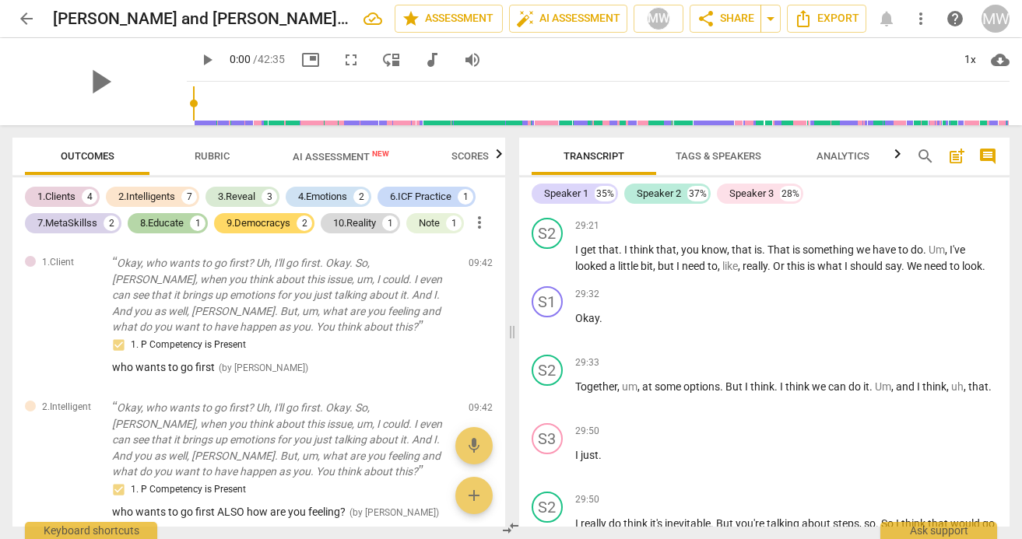
scroll to position [9768, 0]
click at [76, 219] on div "7.MetaSkillss" at bounding box center [67, 224] width 60 height 16
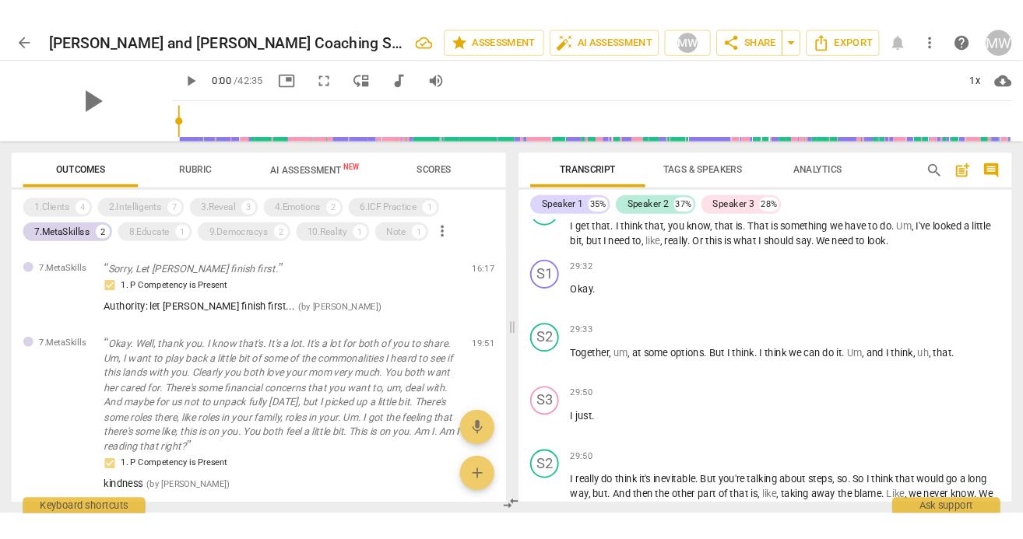
scroll to position [9754, 0]
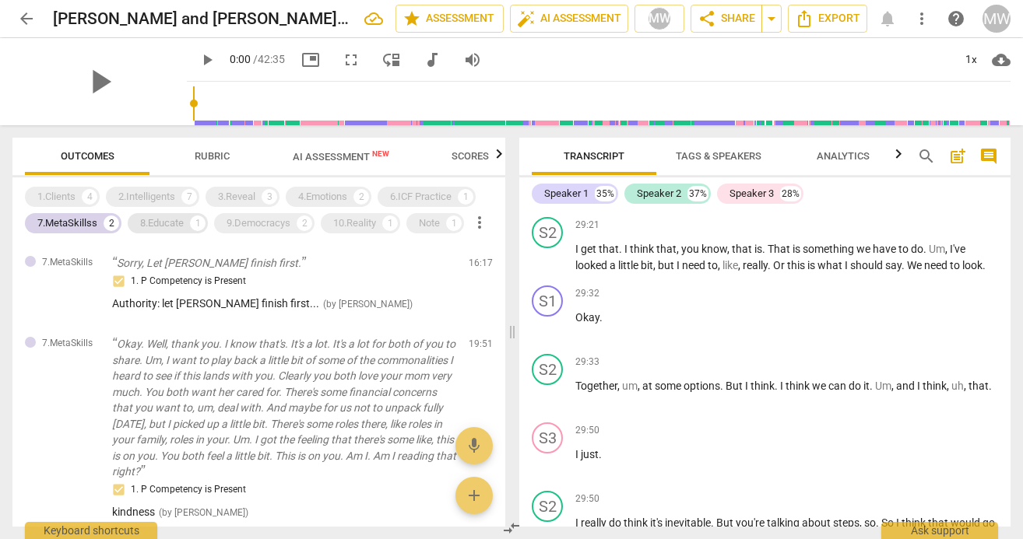
click at [161, 223] on div "8.Educate" at bounding box center [162, 224] width 44 height 16
click at [251, 226] on div "9.Democracys" at bounding box center [258, 224] width 64 height 16
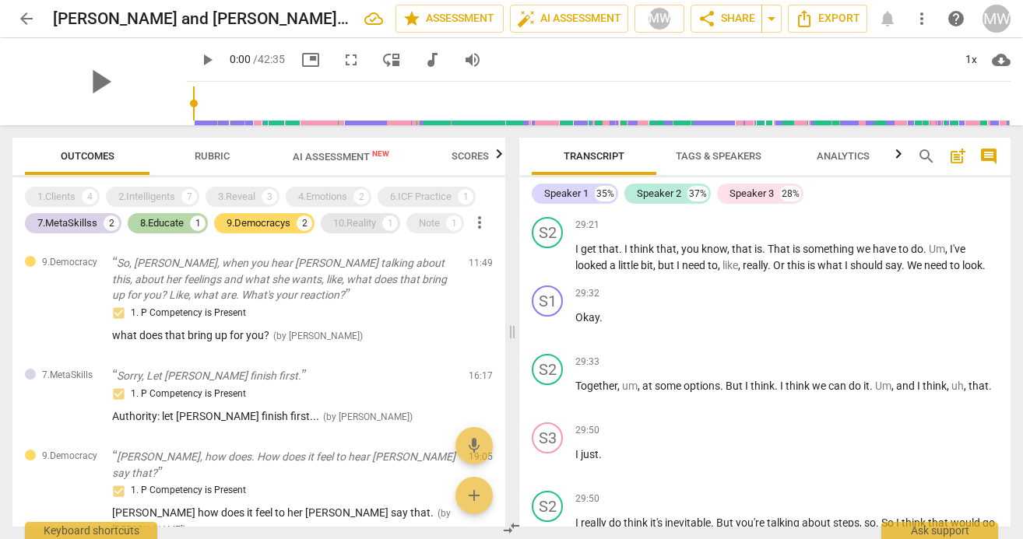
click at [347, 223] on div "10.Reality" at bounding box center [354, 224] width 43 height 16
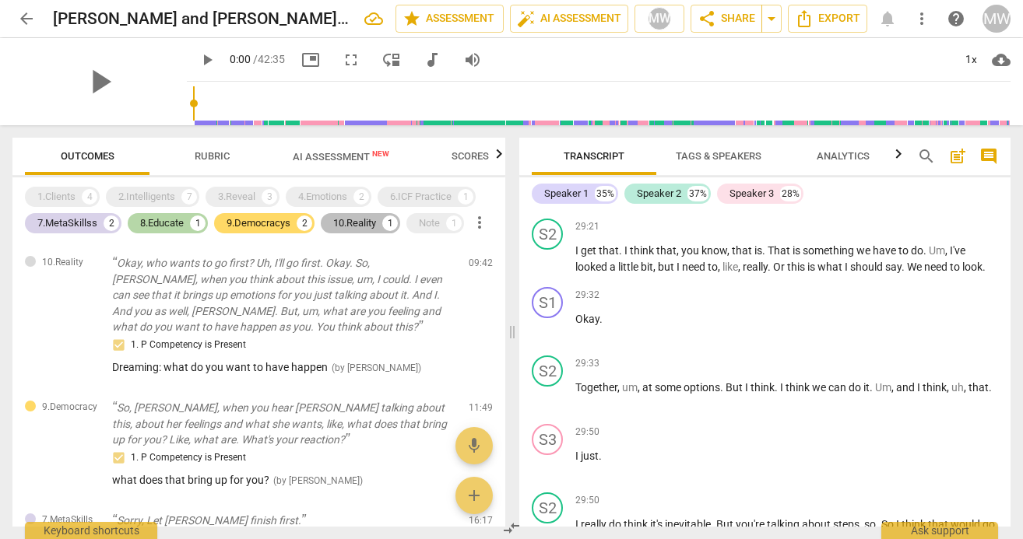
scroll to position [9758, 0]
click at [435, 223] on div "Note" at bounding box center [429, 224] width 21 height 16
click at [430, 194] on div "6.ICF Practice" at bounding box center [420, 197] width 61 height 16
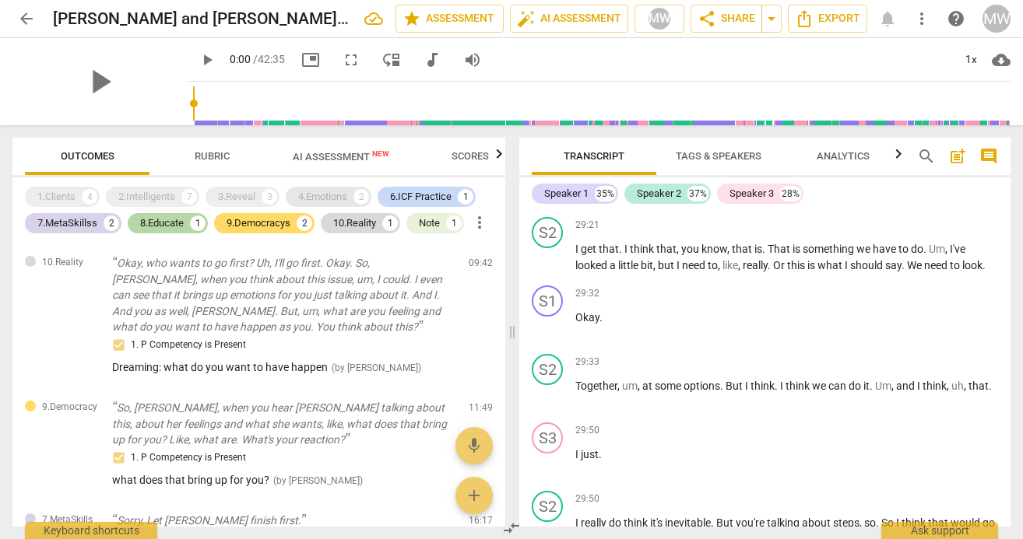
click at [332, 194] on div "4.Emotions" at bounding box center [322, 197] width 49 height 16
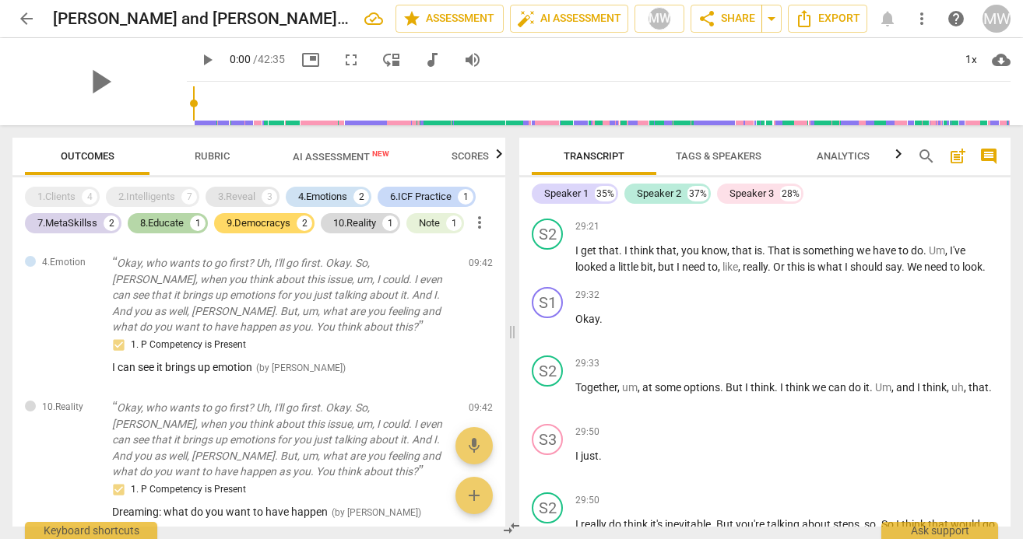
scroll to position [9762, 0]
click at [243, 196] on div "3.Reveal" at bounding box center [236, 197] width 37 height 16
click at [132, 195] on div "2.Intelligents" at bounding box center [146, 197] width 57 height 16
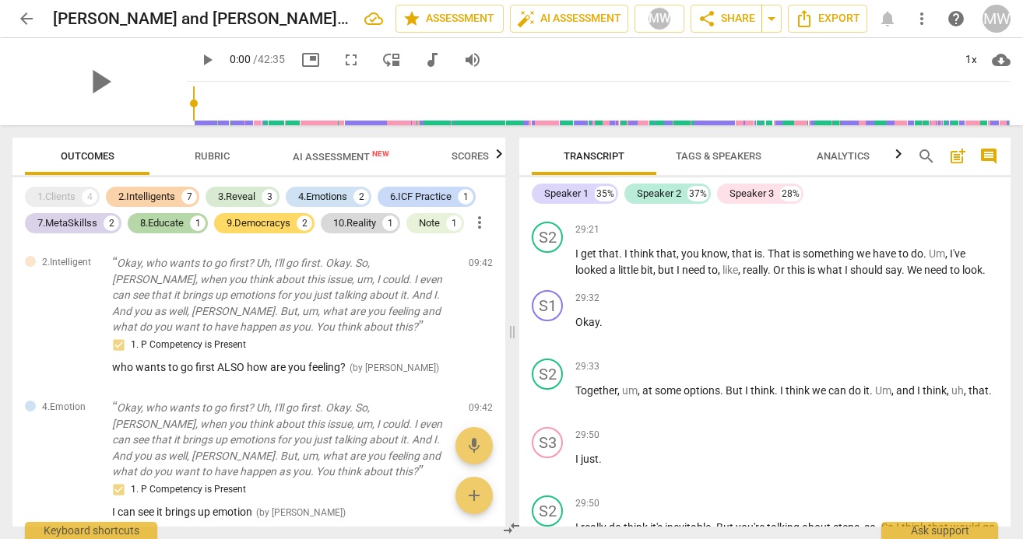
scroll to position [9768, 0]
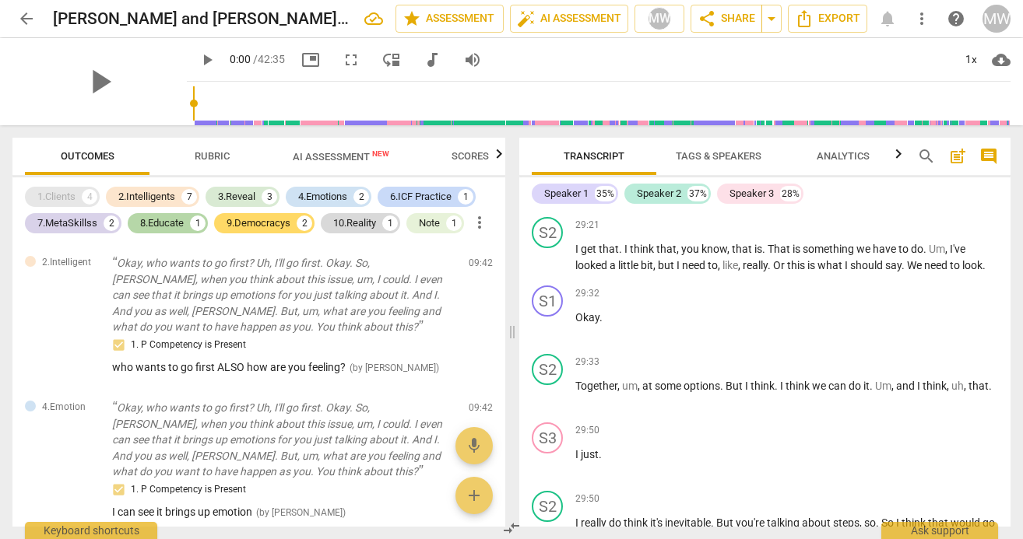
click at [78, 193] on div "1.Clients 4" at bounding box center [62, 197] width 75 height 20
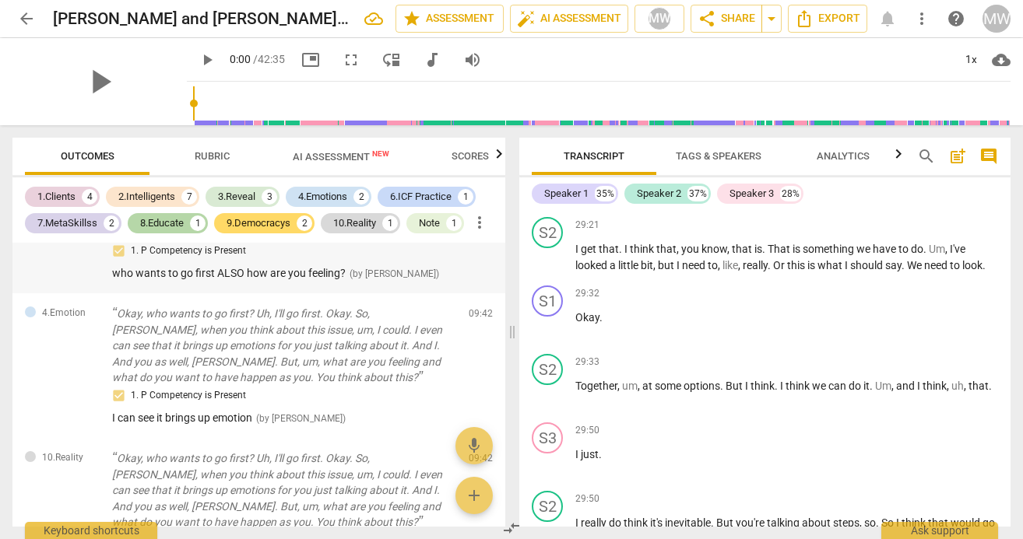
scroll to position [245, 0]
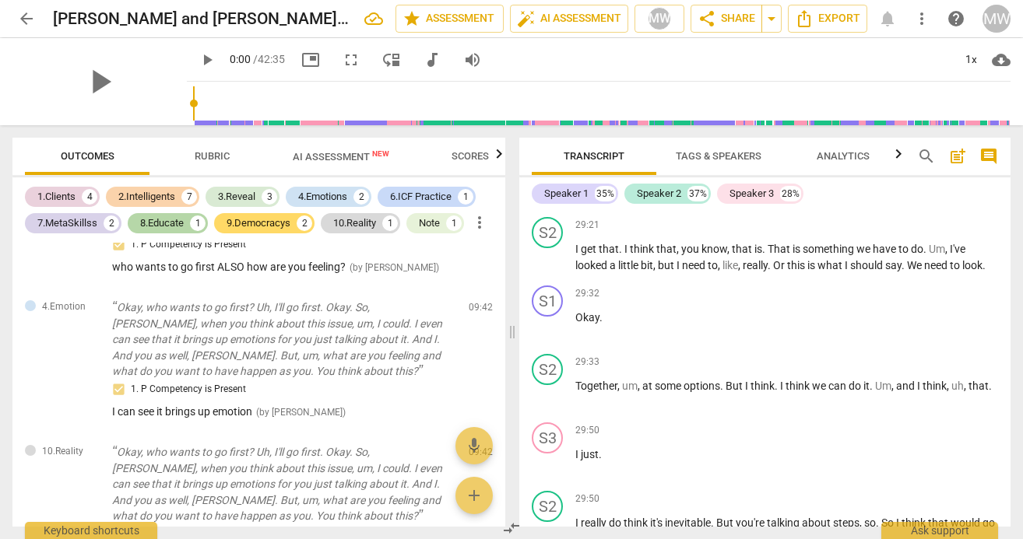
click at [149, 192] on div "2.Intelligents" at bounding box center [146, 197] width 57 height 16
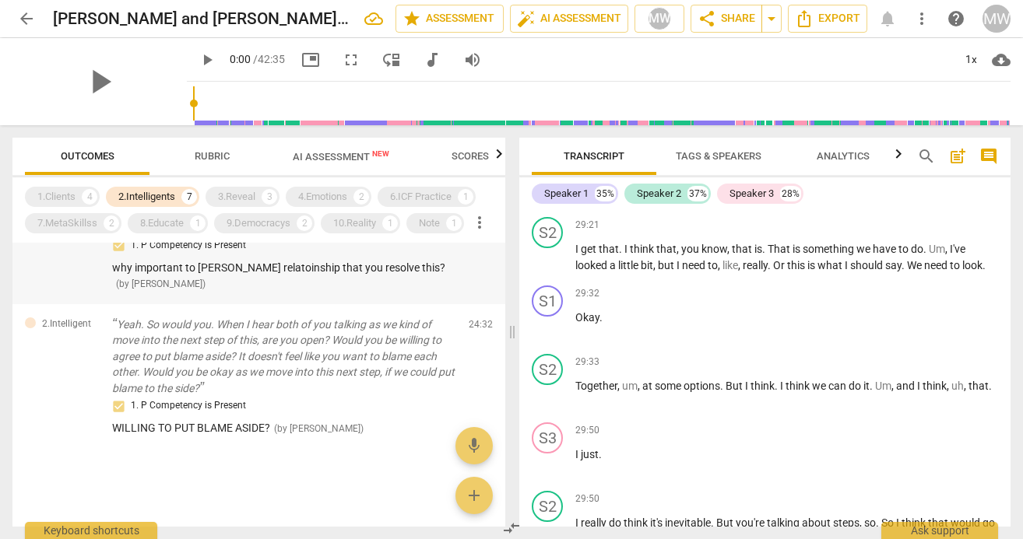
scroll to position [775, 0]
click at [374, 223] on div "10.Reality" at bounding box center [354, 224] width 43 height 16
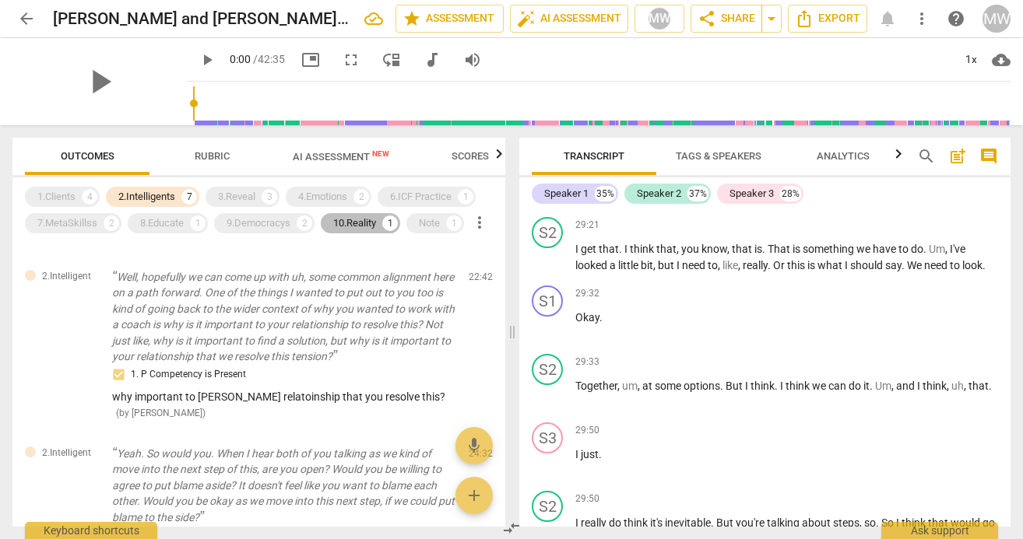
scroll to position [920, 0]
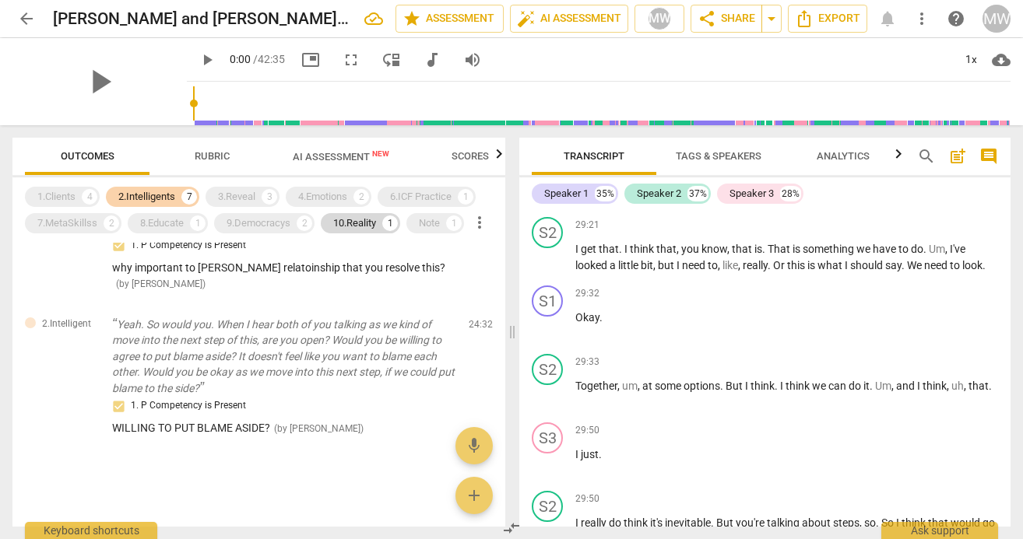
click at [136, 199] on div "2.Intelligents" at bounding box center [146, 197] width 57 height 16
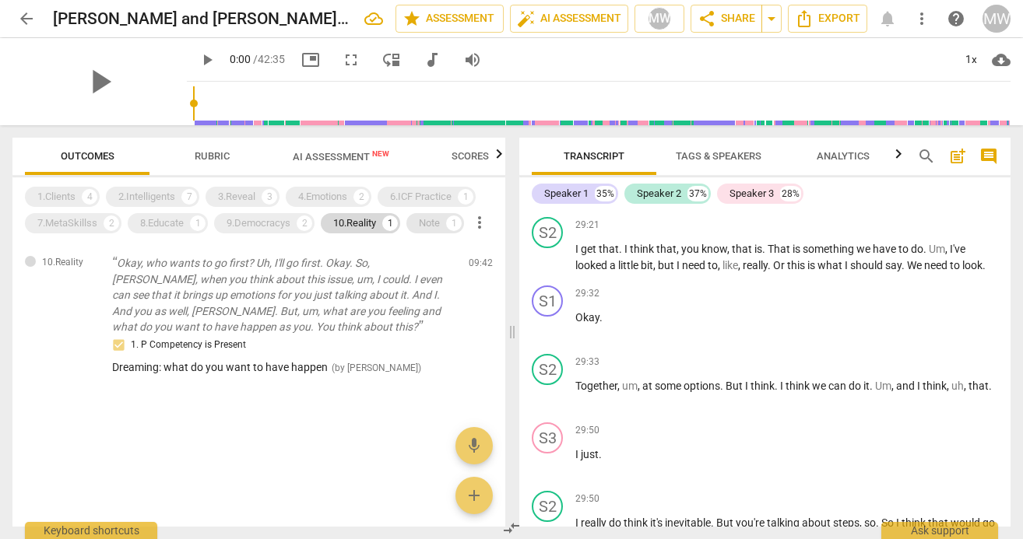
click at [439, 226] on div "Note" at bounding box center [429, 224] width 21 height 16
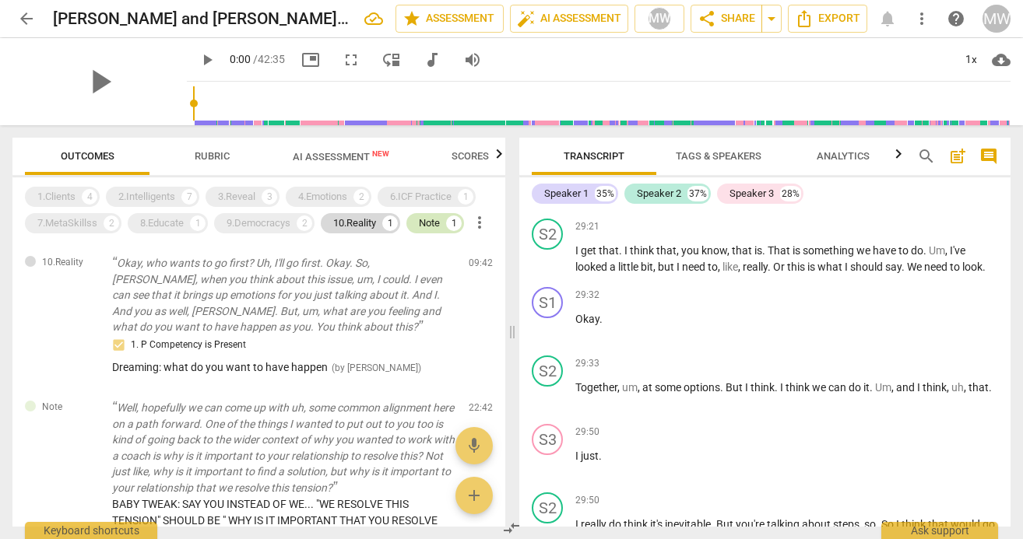
scroll to position [9755, 0]
click at [360, 223] on div "10.Reality" at bounding box center [354, 224] width 43 height 16
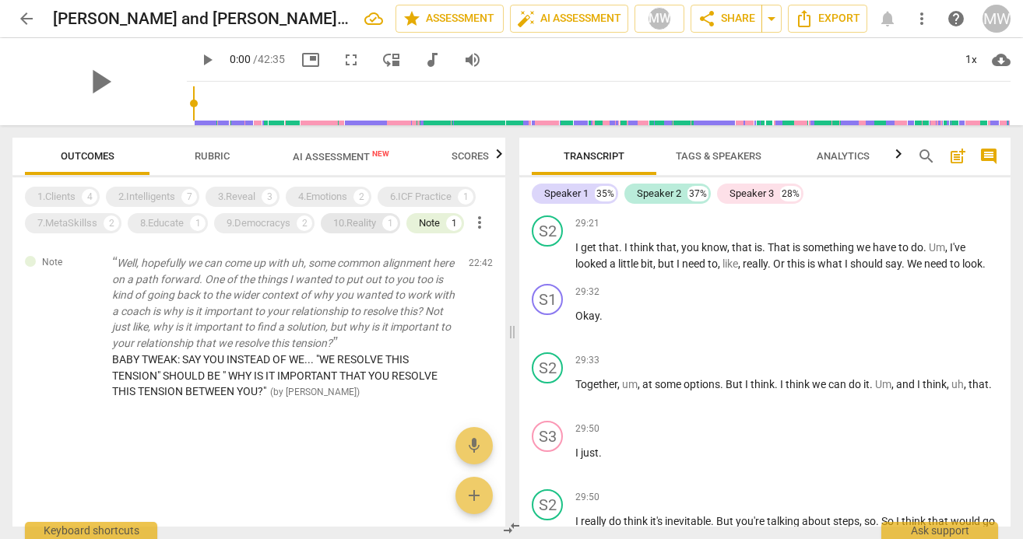
scroll to position [9754, 0]
click at [421, 195] on div "6.ICF Practice" at bounding box center [420, 197] width 61 height 16
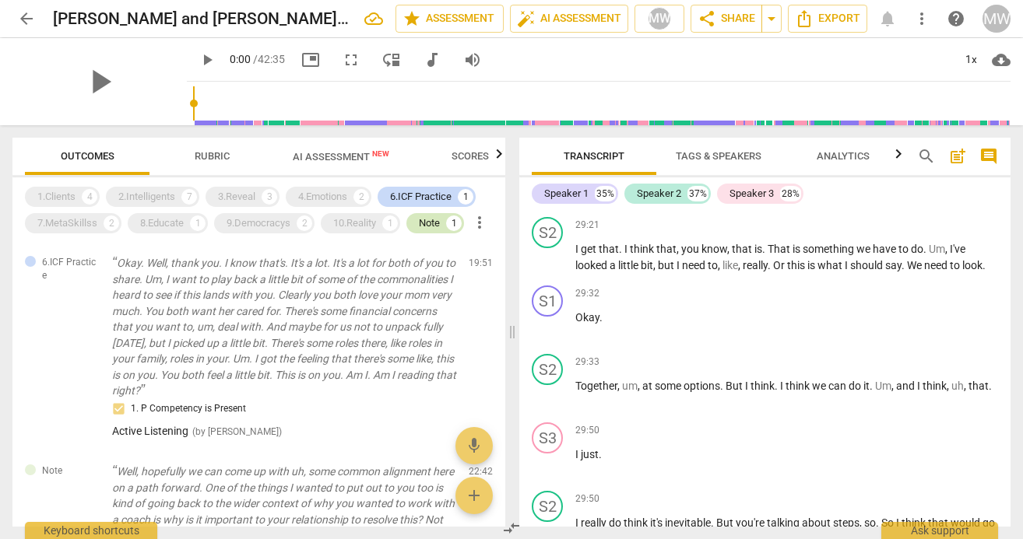
click at [432, 223] on div "Note" at bounding box center [429, 224] width 21 height 16
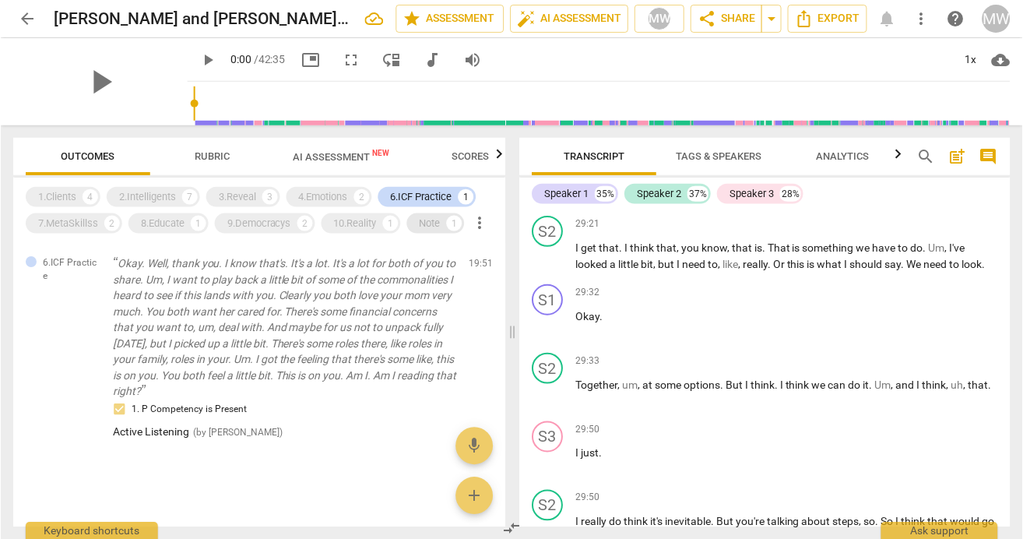
scroll to position [9754, 0]
click at [350, 156] on span "AI Assessment New" at bounding box center [341, 157] width 97 height 12
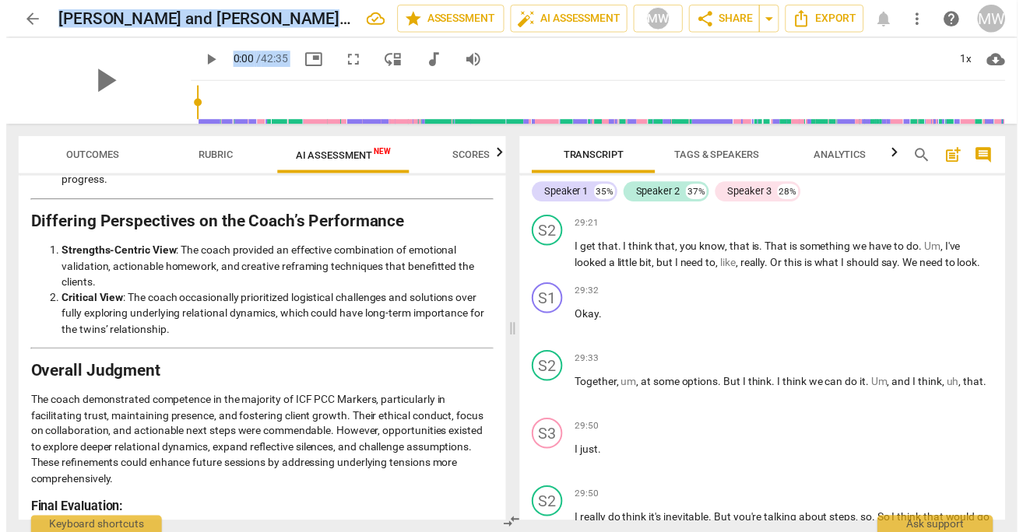
scroll to position [3326, 0]
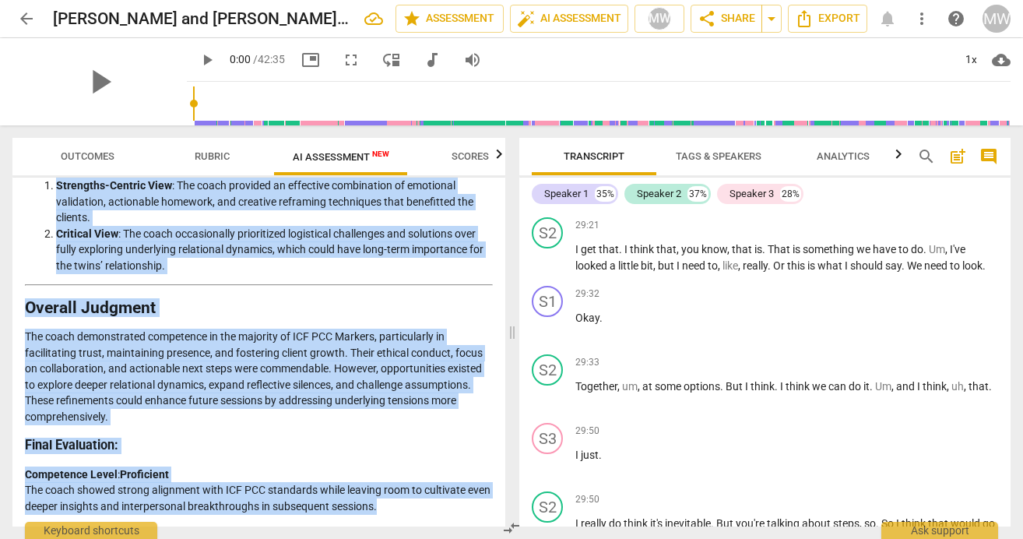
drag, startPoint x: 19, startPoint y: 191, endPoint x: 472, endPoint y: 504, distance: 551.2
click at [472, 504] on div "Disclaimer: AI can make mistakes. Consult a qualified mentor coach before actin…" at bounding box center [258, 351] width 493 height 349
copy div "Loremipsum: DO sit amet consecte. Adipisc e seddoeius tempor incid utlabo etdol…"
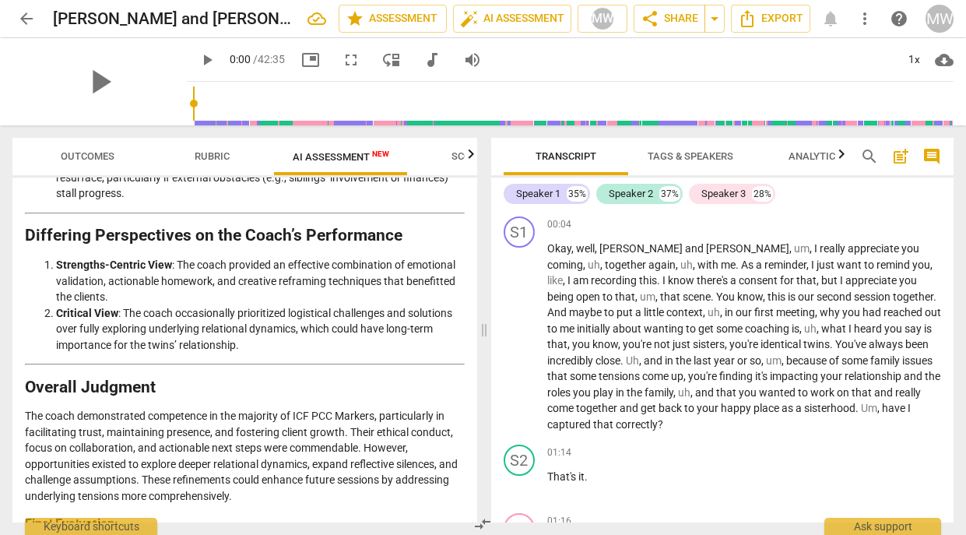
scroll to position [3390, 0]
